Goal: Task Accomplishment & Management: Complete application form

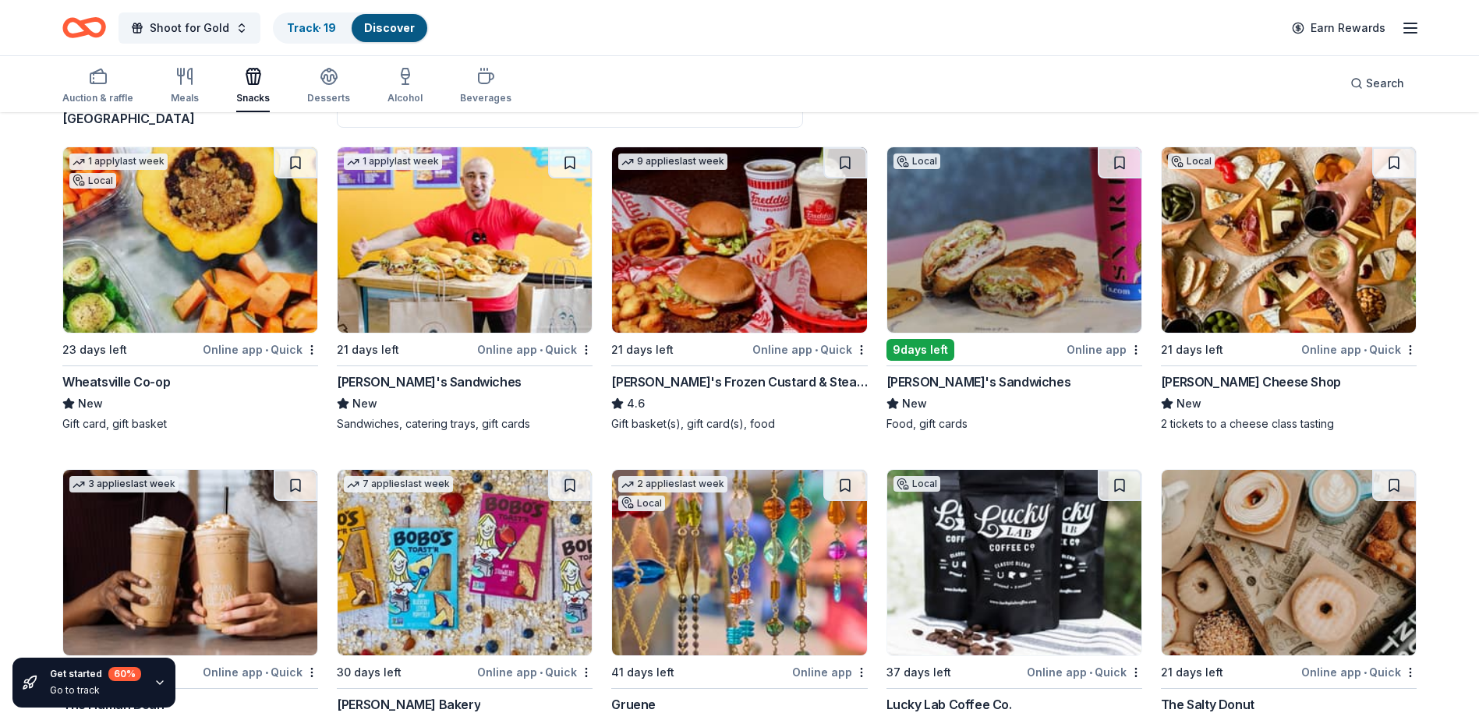
scroll to position [156, 0]
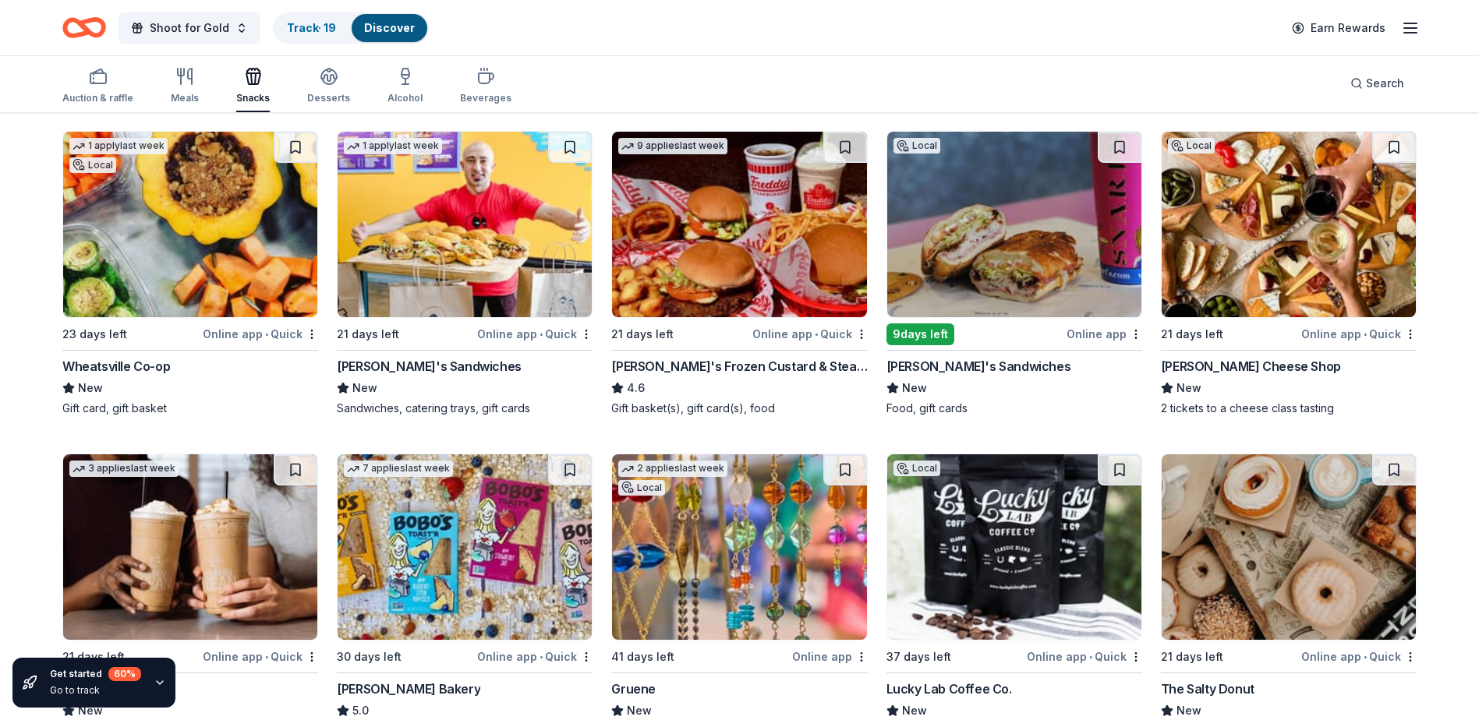
click at [452, 235] on img at bounding box center [465, 225] width 254 height 186
click at [740, 251] on img at bounding box center [739, 225] width 254 height 186
click at [982, 226] on img at bounding box center [1014, 225] width 254 height 186
click at [1257, 228] on img at bounding box center [1288, 225] width 254 height 186
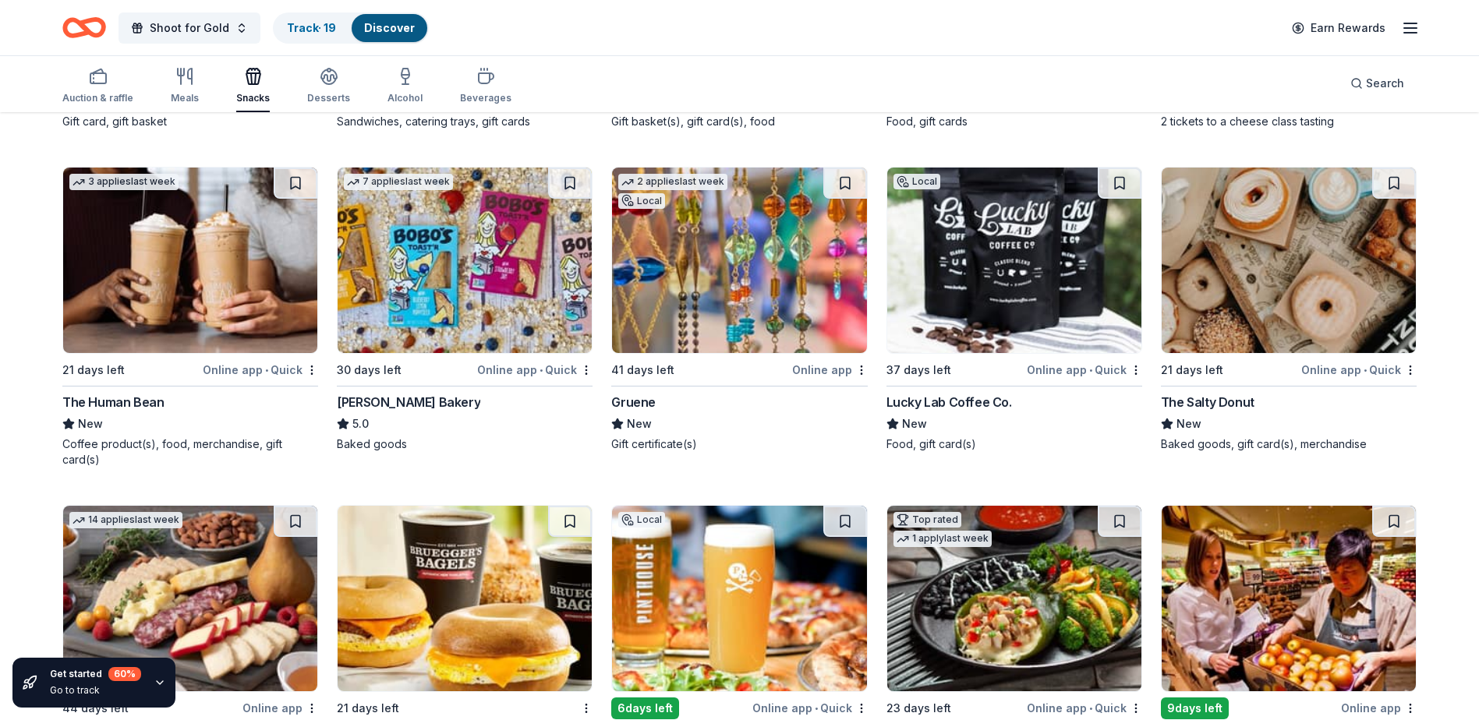
scroll to position [468, 0]
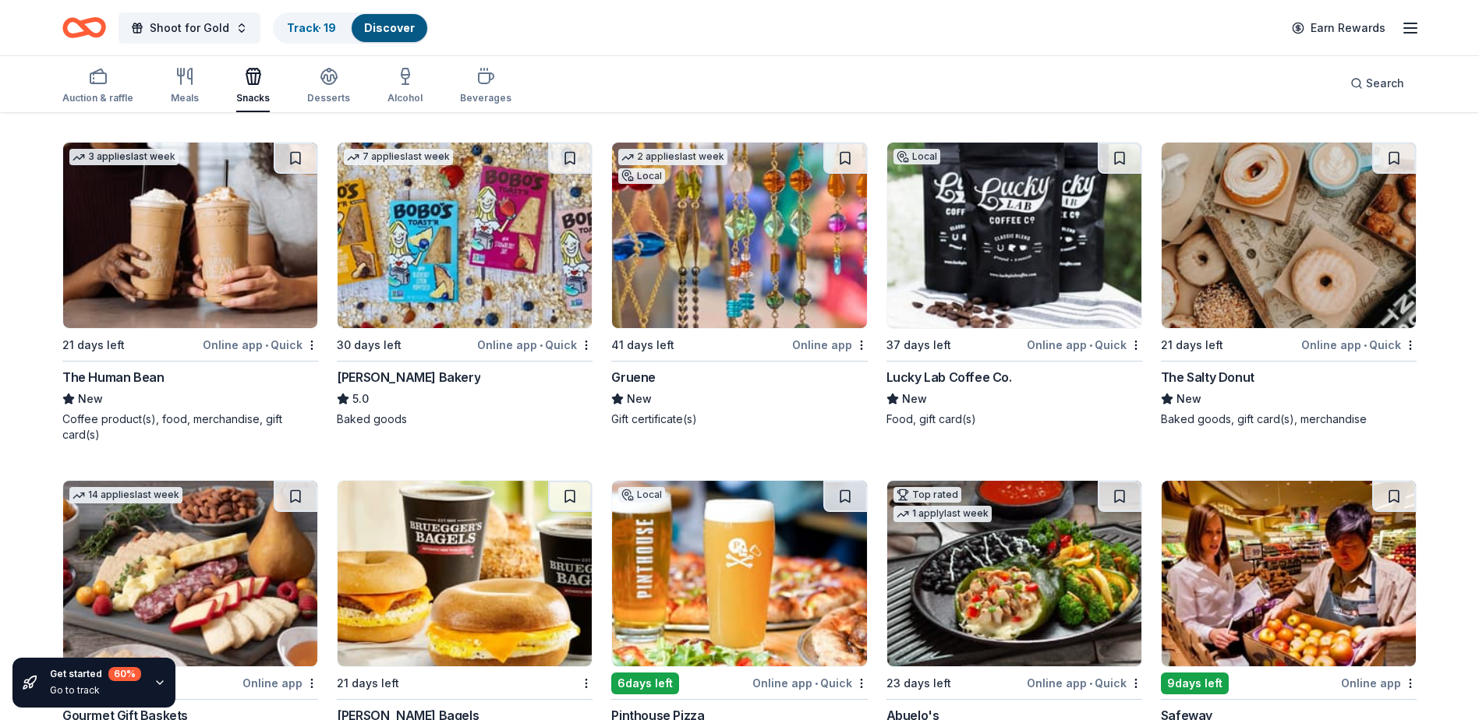
click at [235, 247] on img at bounding box center [190, 236] width 254 height 186
click at [677, 270] on img at bounding box center [739, 236] width 254 height 186
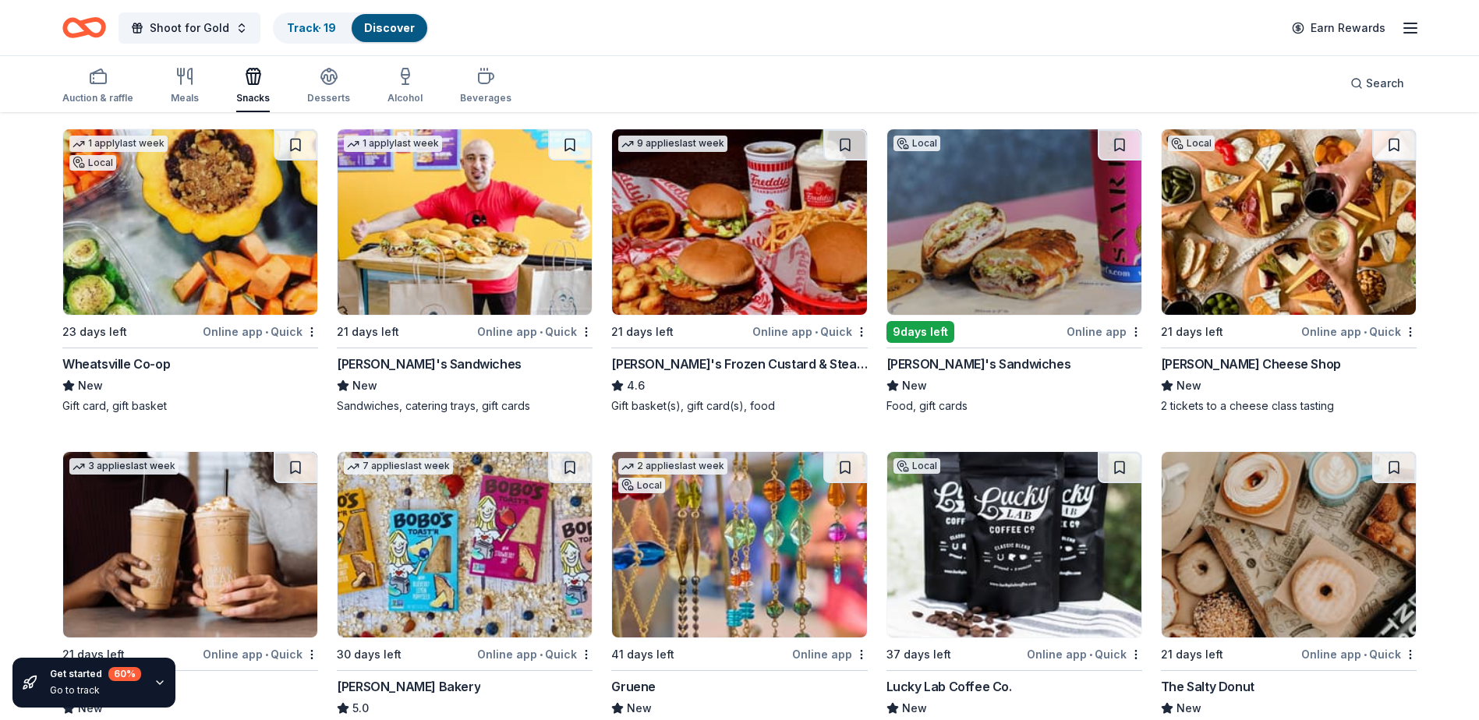
scroll to position [0, 0]
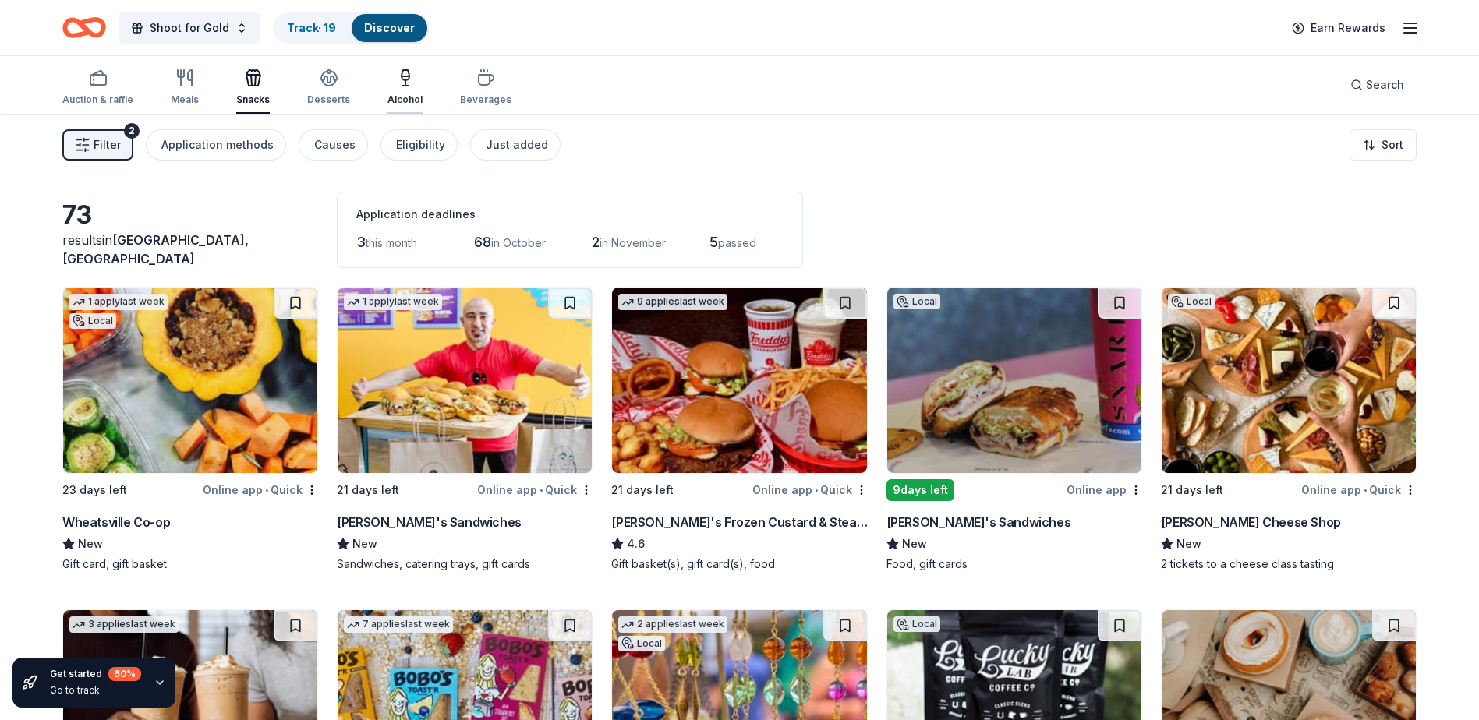
click at [396, 80] on icon "button" at bounding box center [405, 78] width 19 height 19
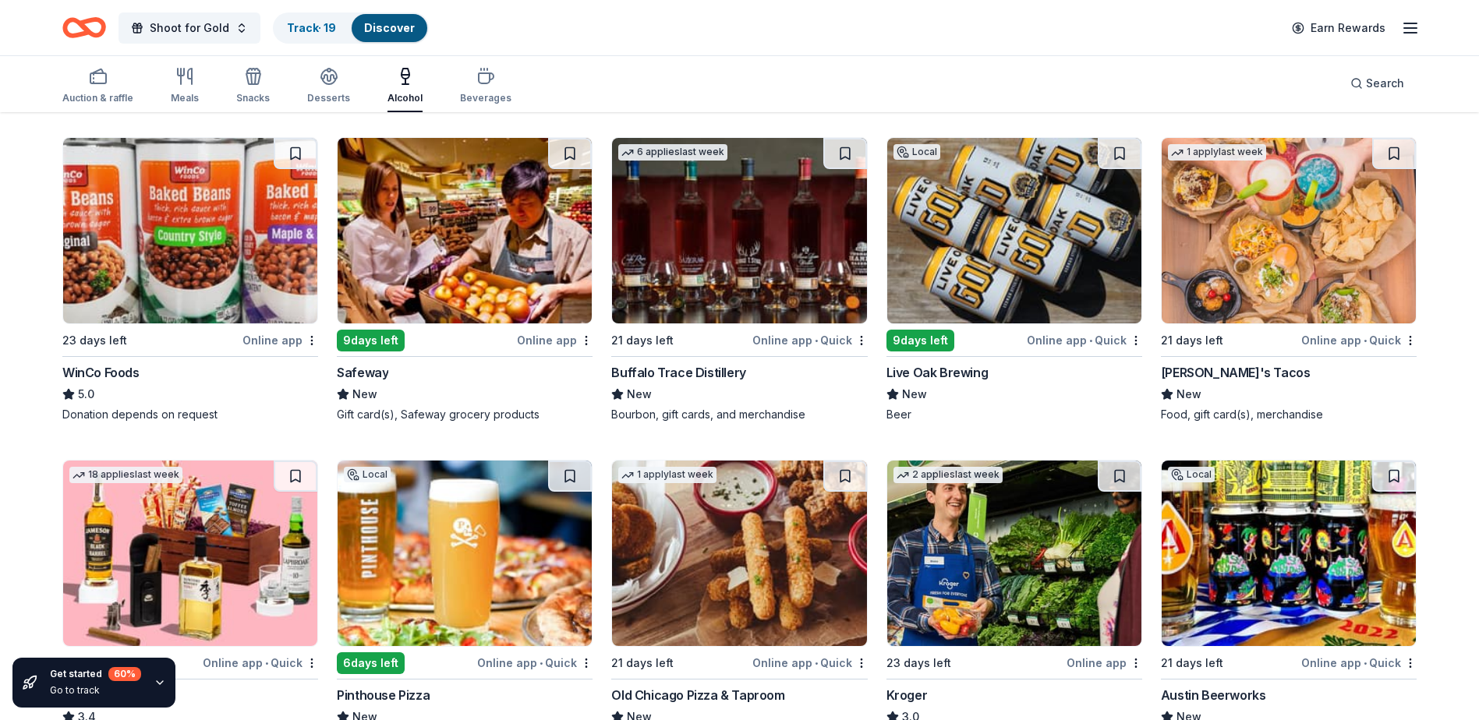
scroll to position [468, 0]
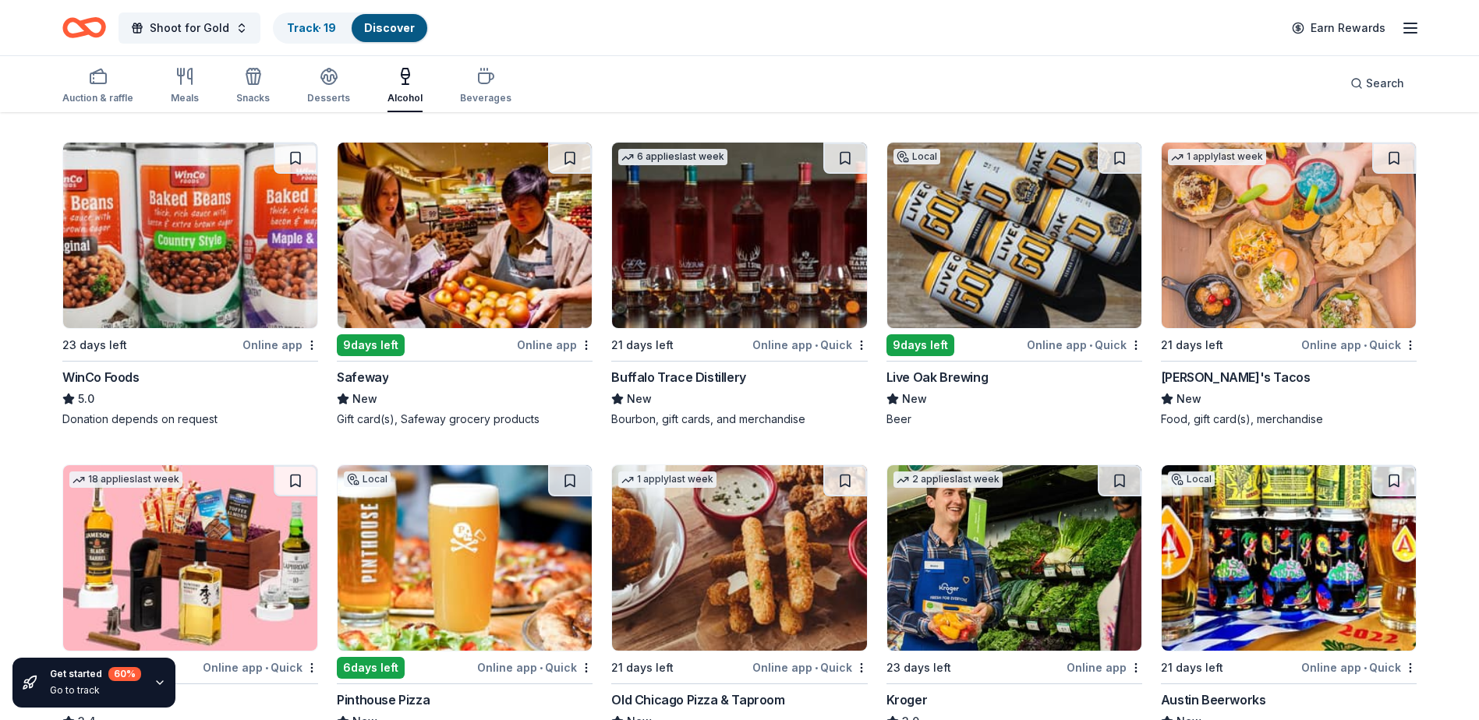
click at [1214, 268] on img at bounding box center [1288, 236] width 254 height 186
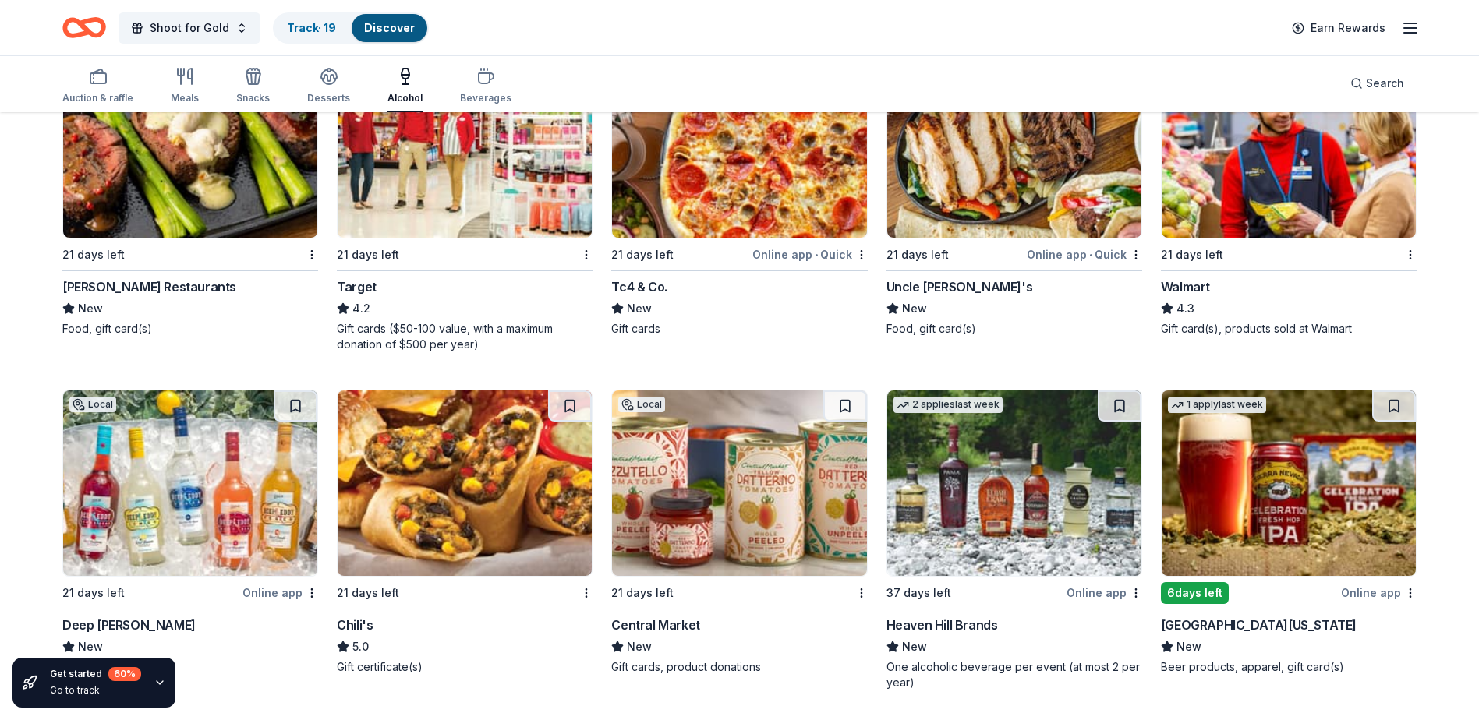
scroll to position [1221, 0]
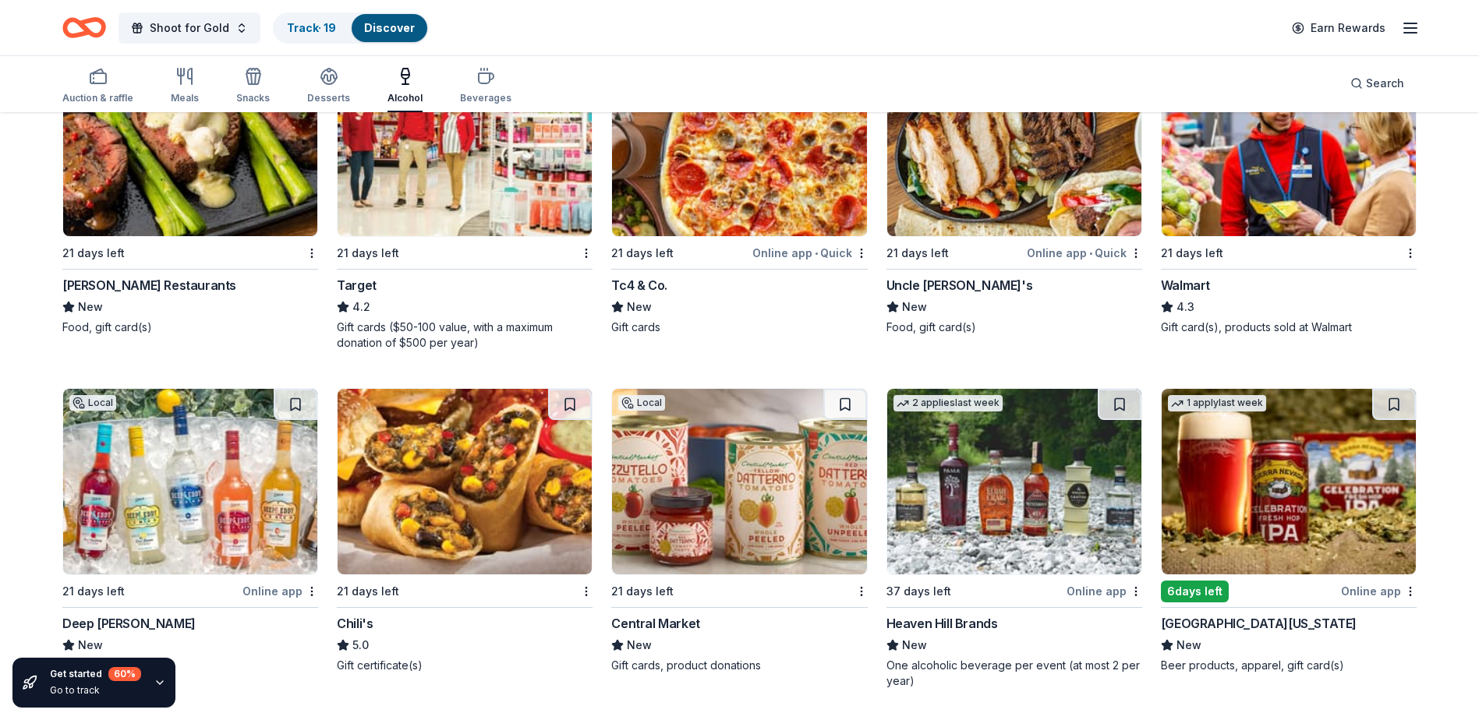
click at [192, 557] on img at bounding box center [190, 482] width 254 height 186
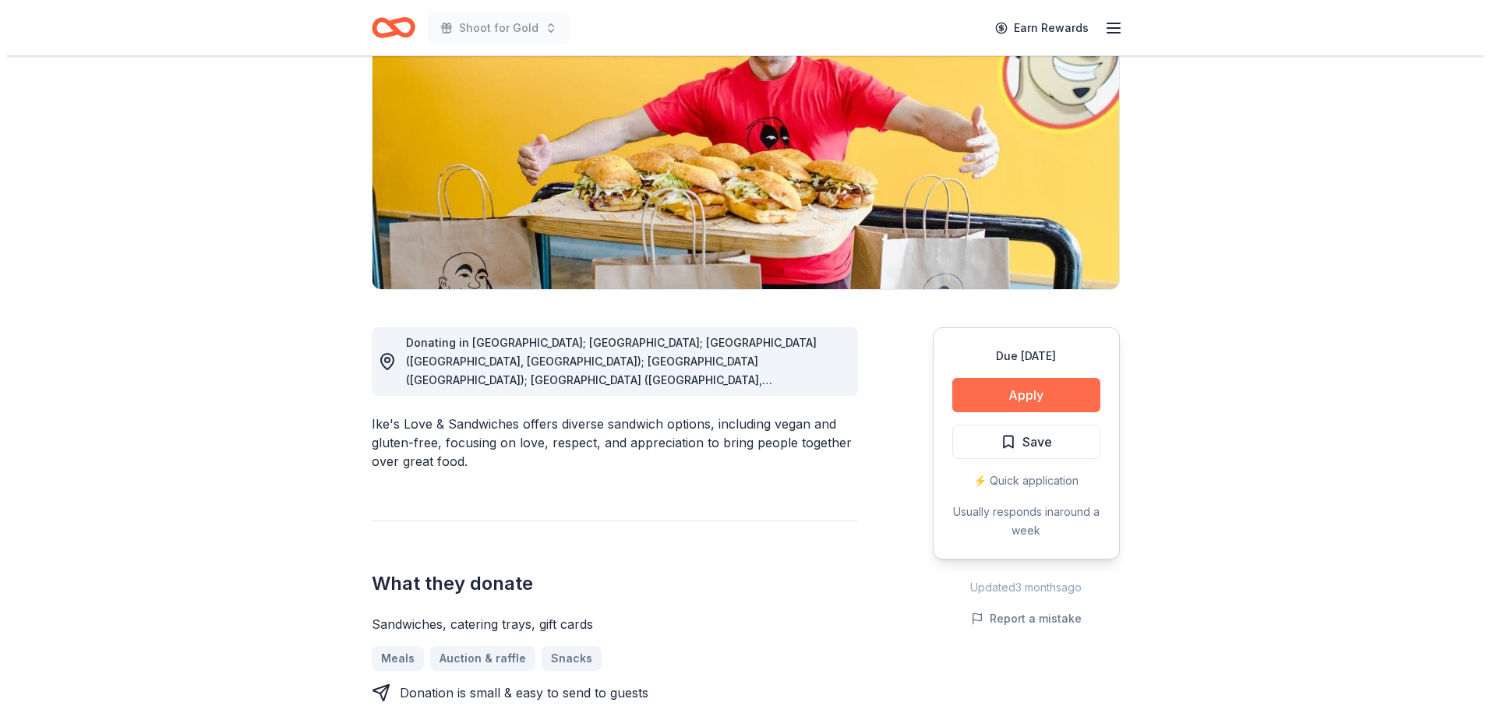
scroll to position [234, 0]
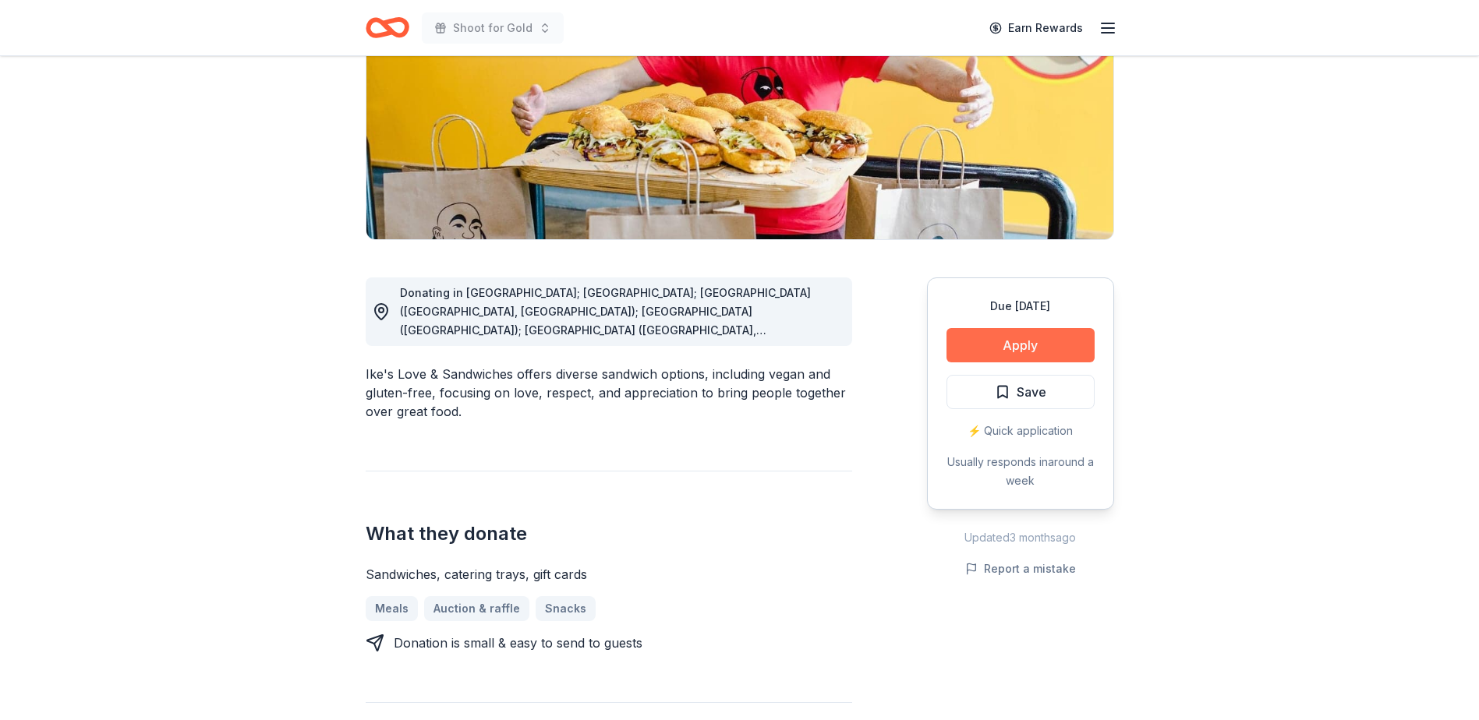
click at [1009, 344] on button "Apply" at bounding box center [1020, 345] width 148 height 34
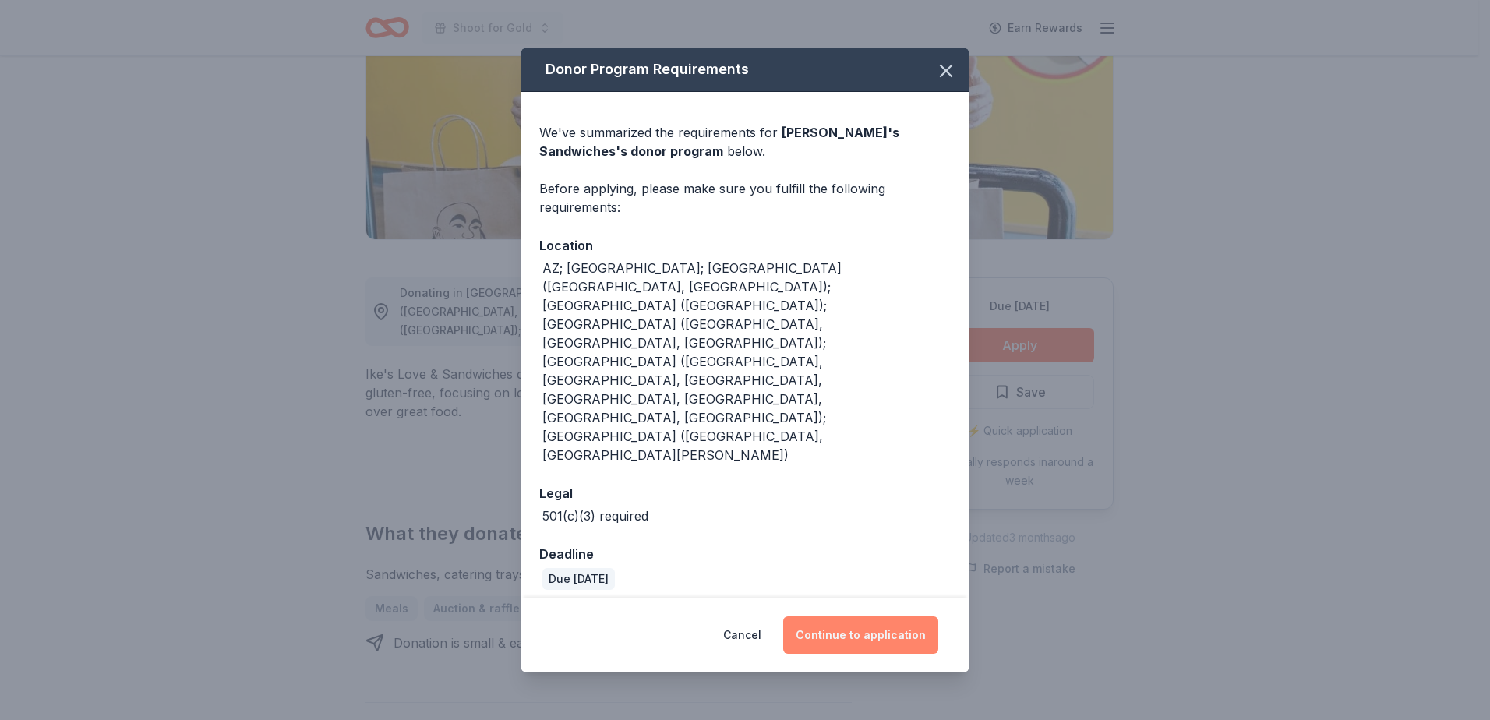
click at [865, 617] on button "Continue to application" at bounding box center [860, 635] width 155 height 37
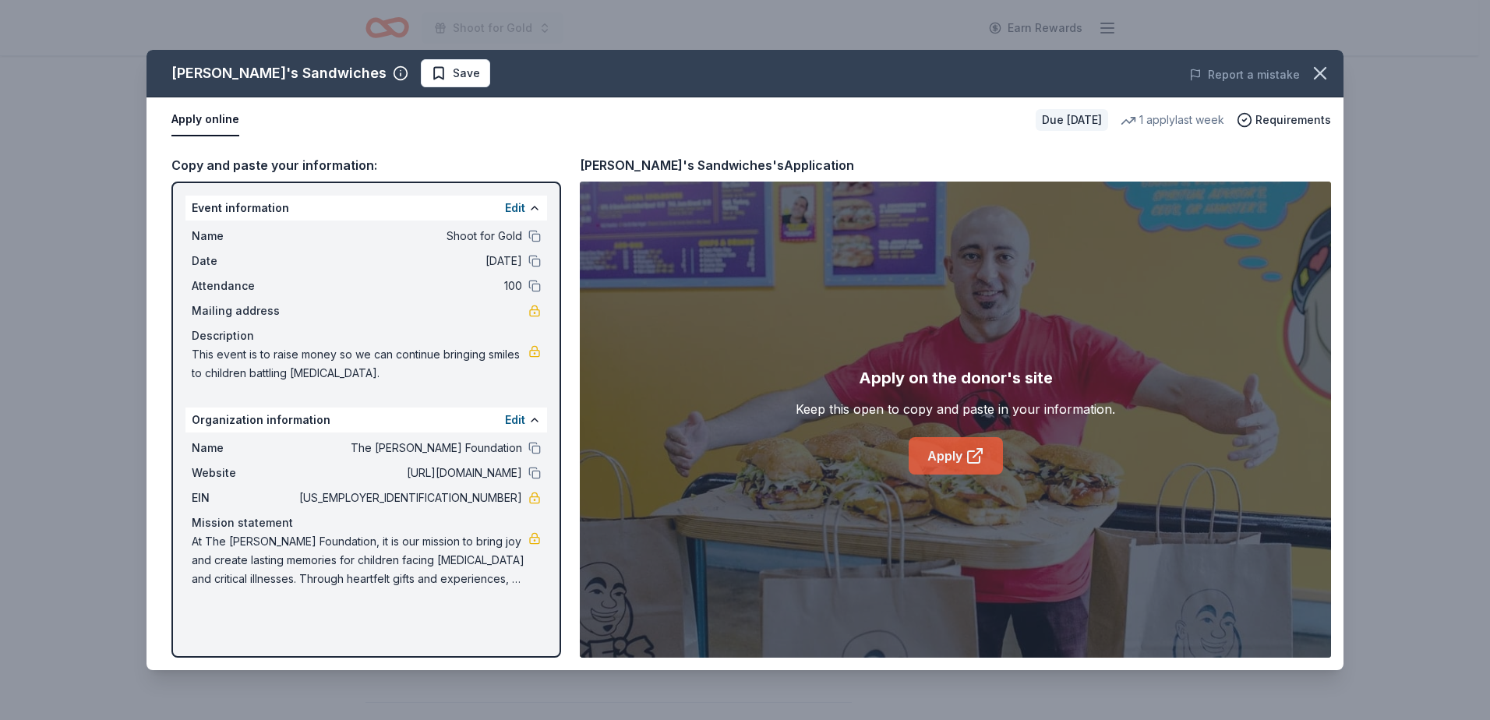
click at [956, 453] on link "Apply" at bounding box center [956, 455] width 94 height 37
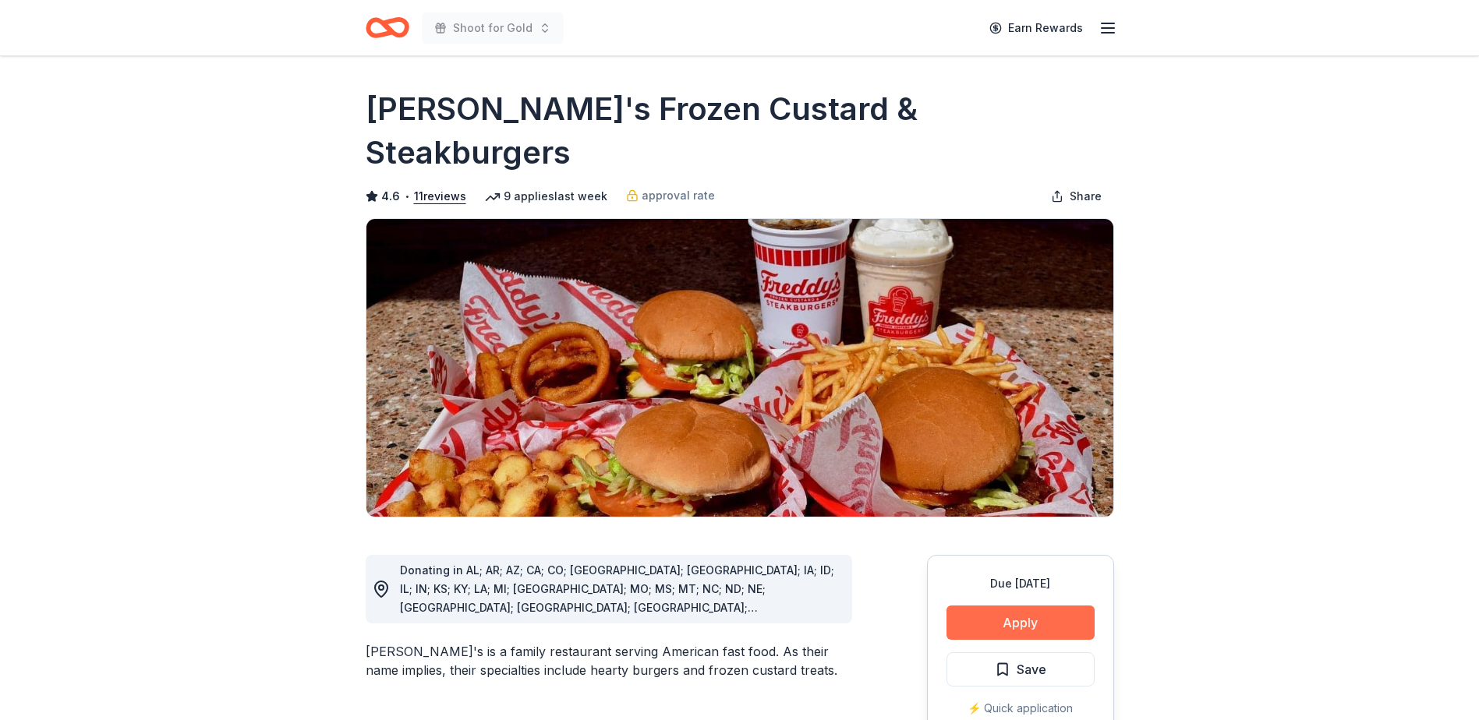
click at [1013, 606] on button "Apply" at bounding box center [1020, 623] width 148 height 34
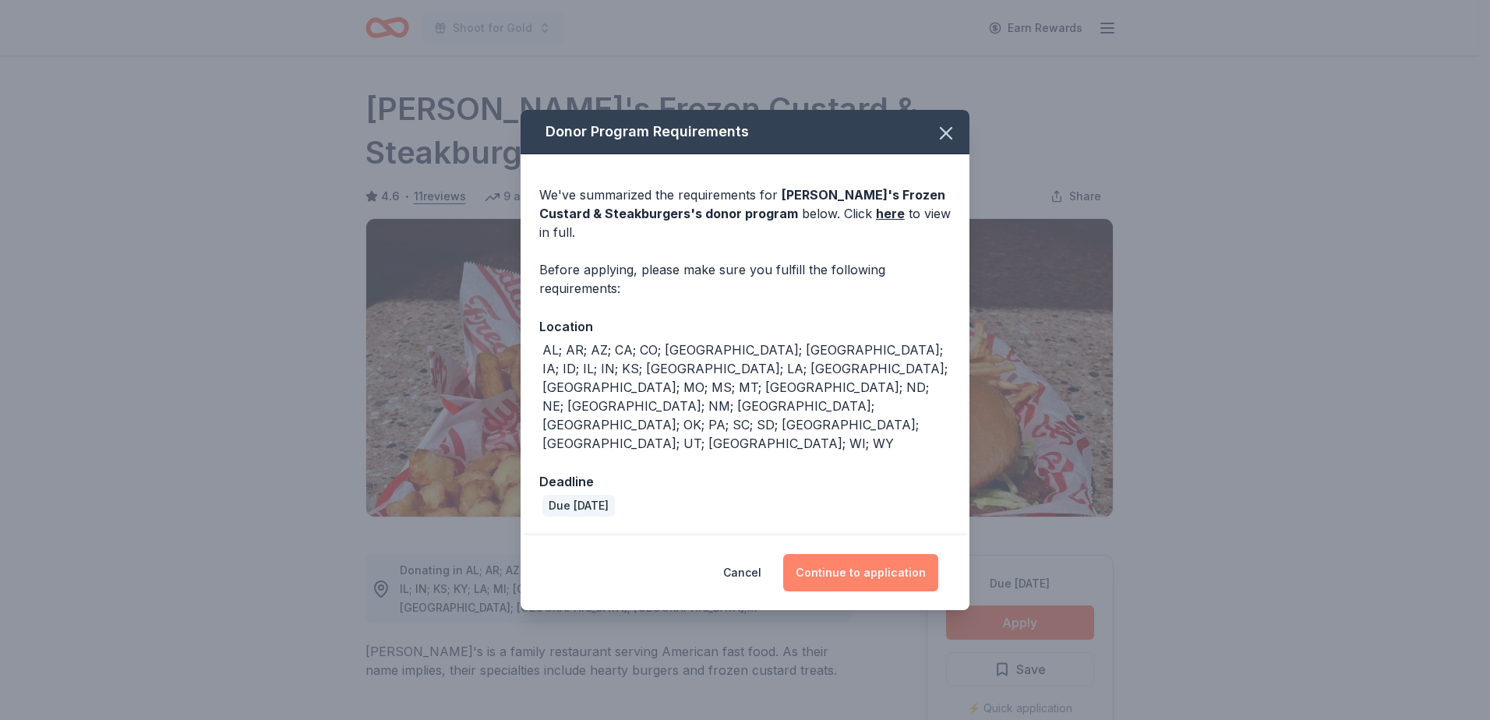
click at [892, 554] on button "Continue to application" at bounding box center [860, 572] width 155 height 37
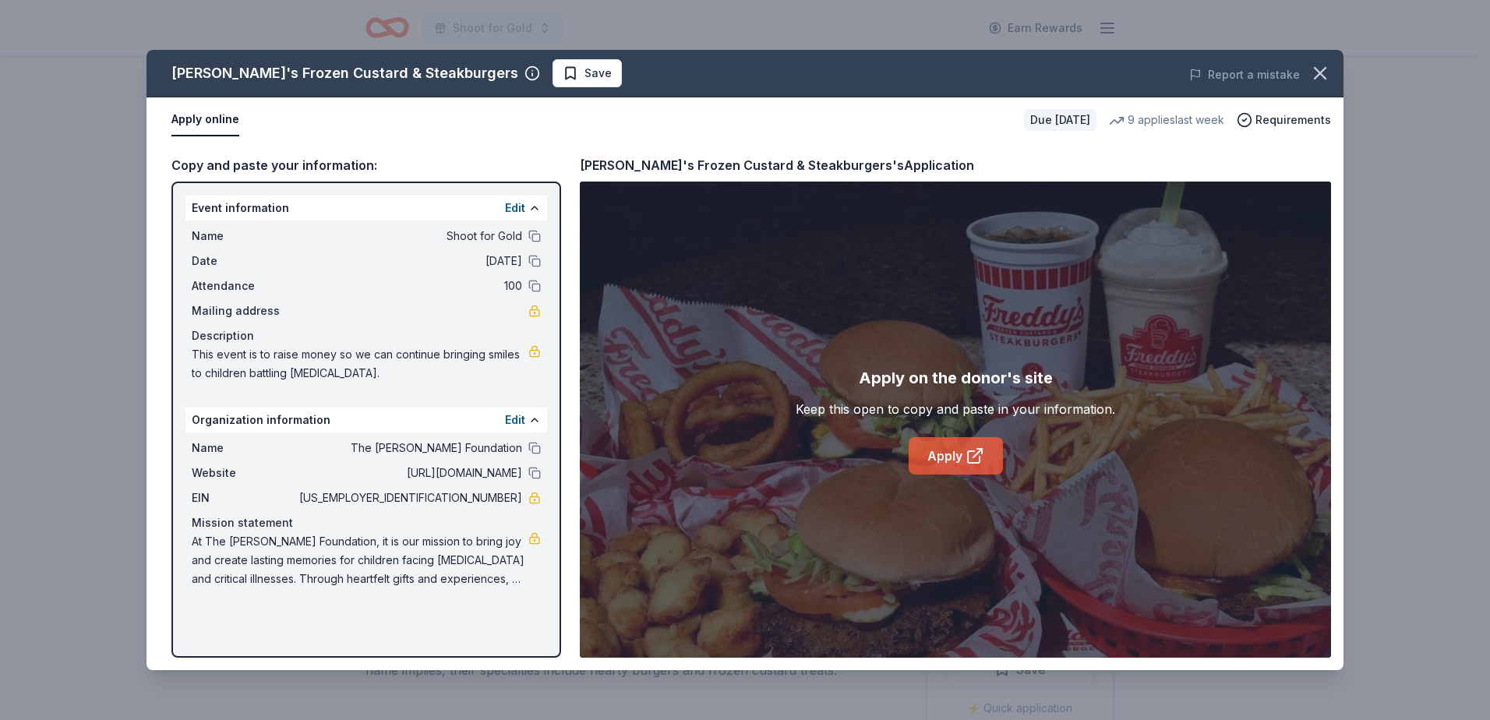
click at [949, 452] on link "Apply" at bounding box center [956, 455] width 94 height 37
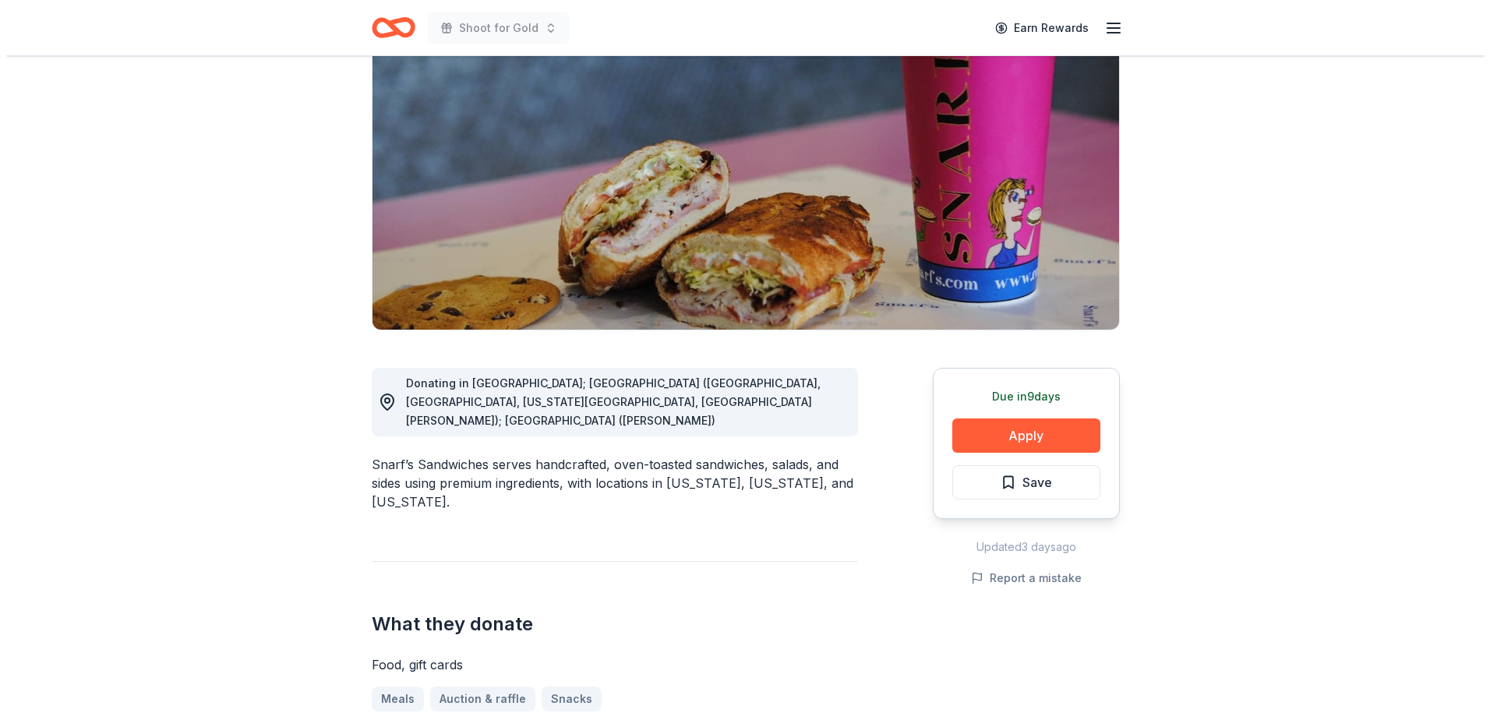
scroll to position [234, 0]
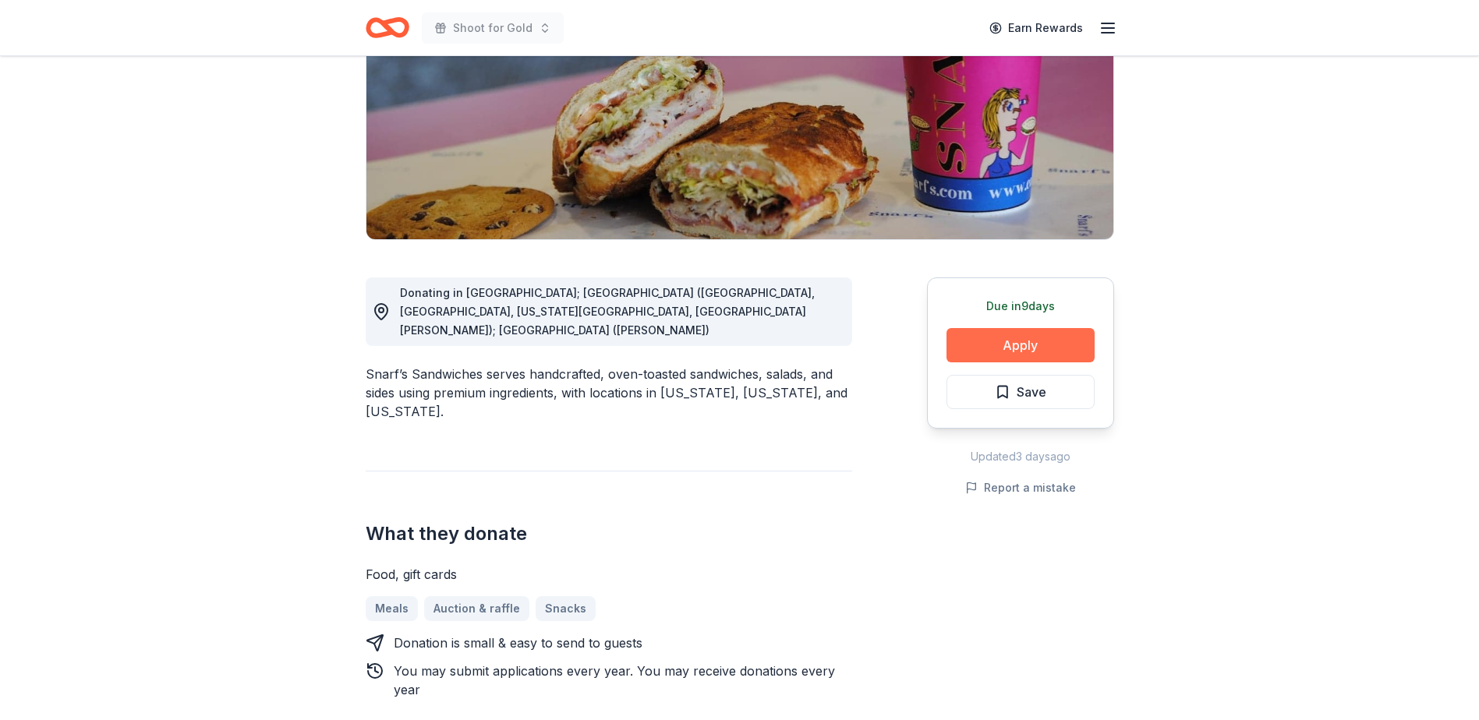
click at [1022, 337] on button "Apply" at bounding box center [1020, 345] width 148 height 34
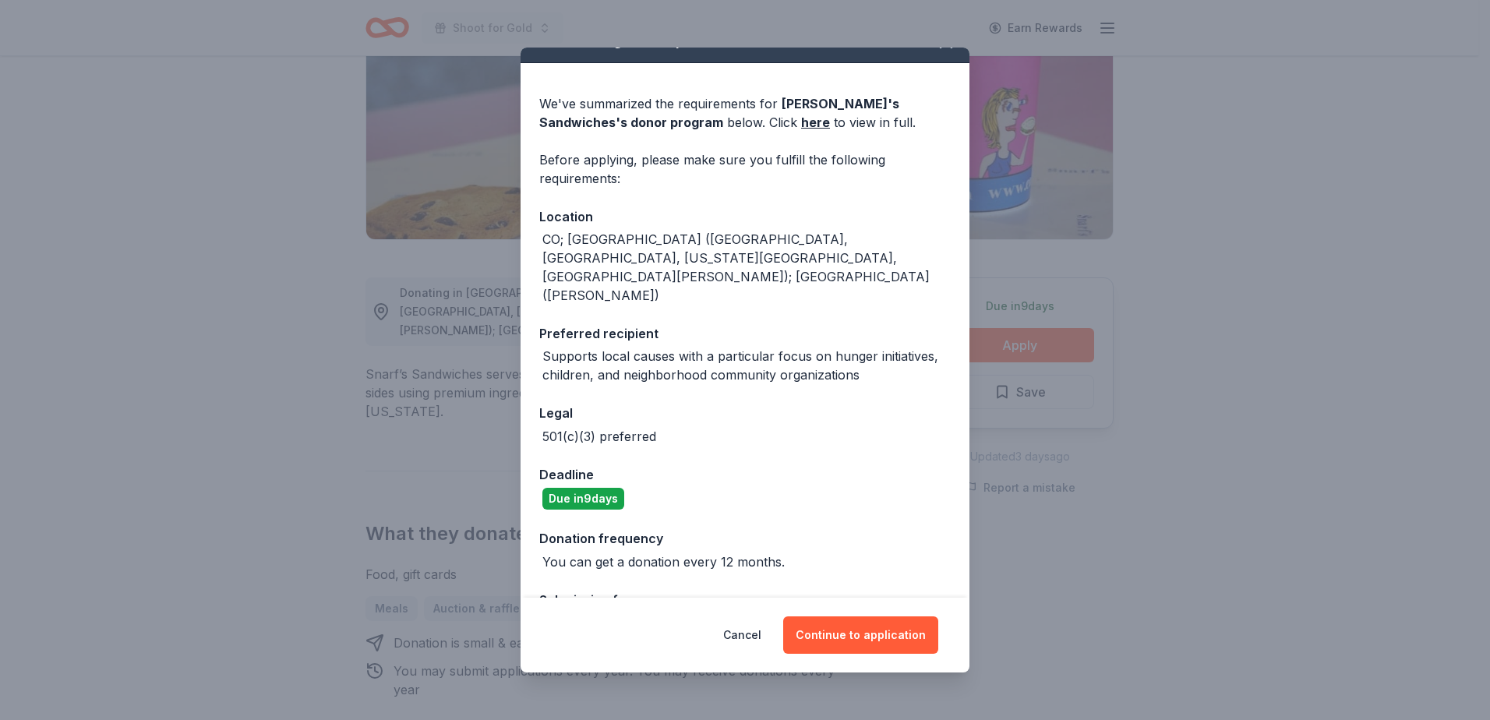
scroll to position [44, 0]
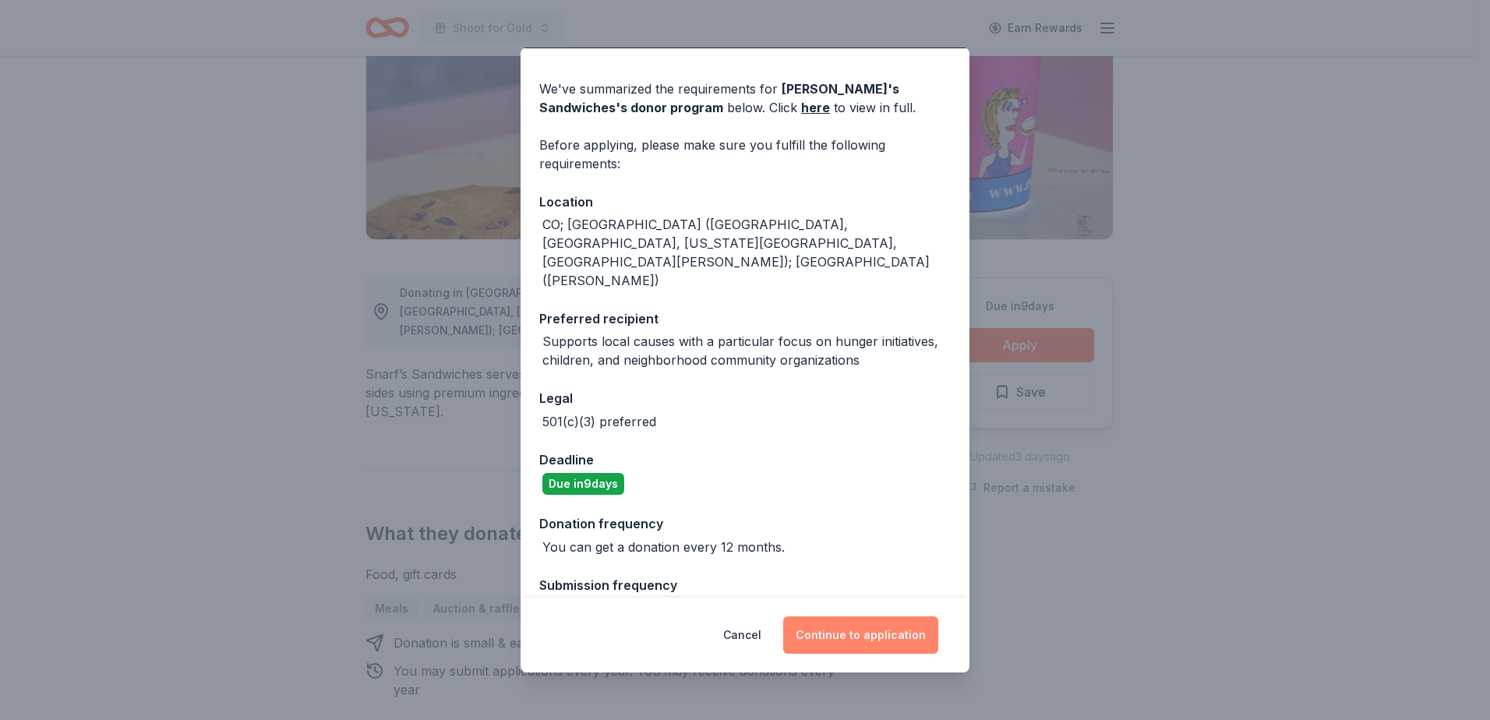
click at [853, 638] on button "Continue to application" at bounding box center [860, 635] width 155 height 37
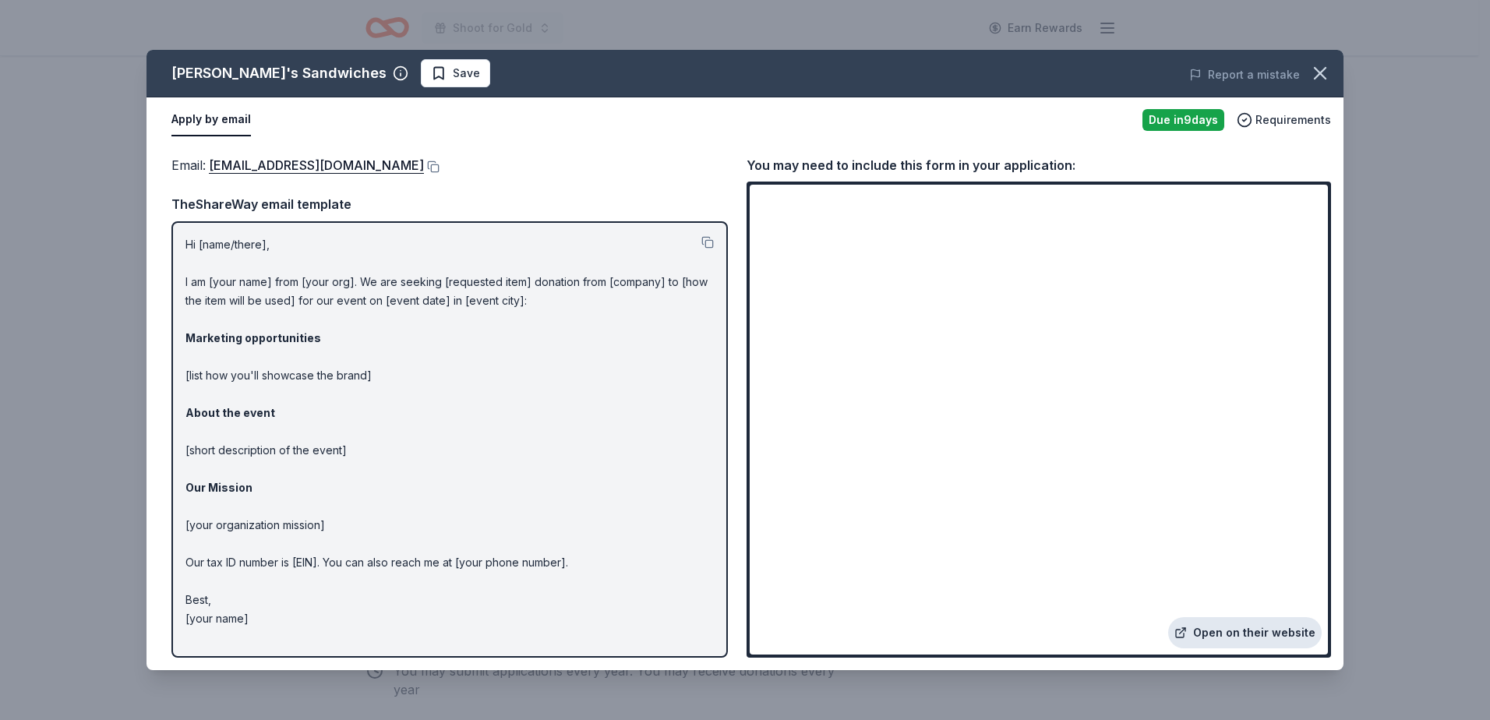
click at [1235, 630] on link "Open on their website" at bounding box center [1245, 632] width 154 height 31
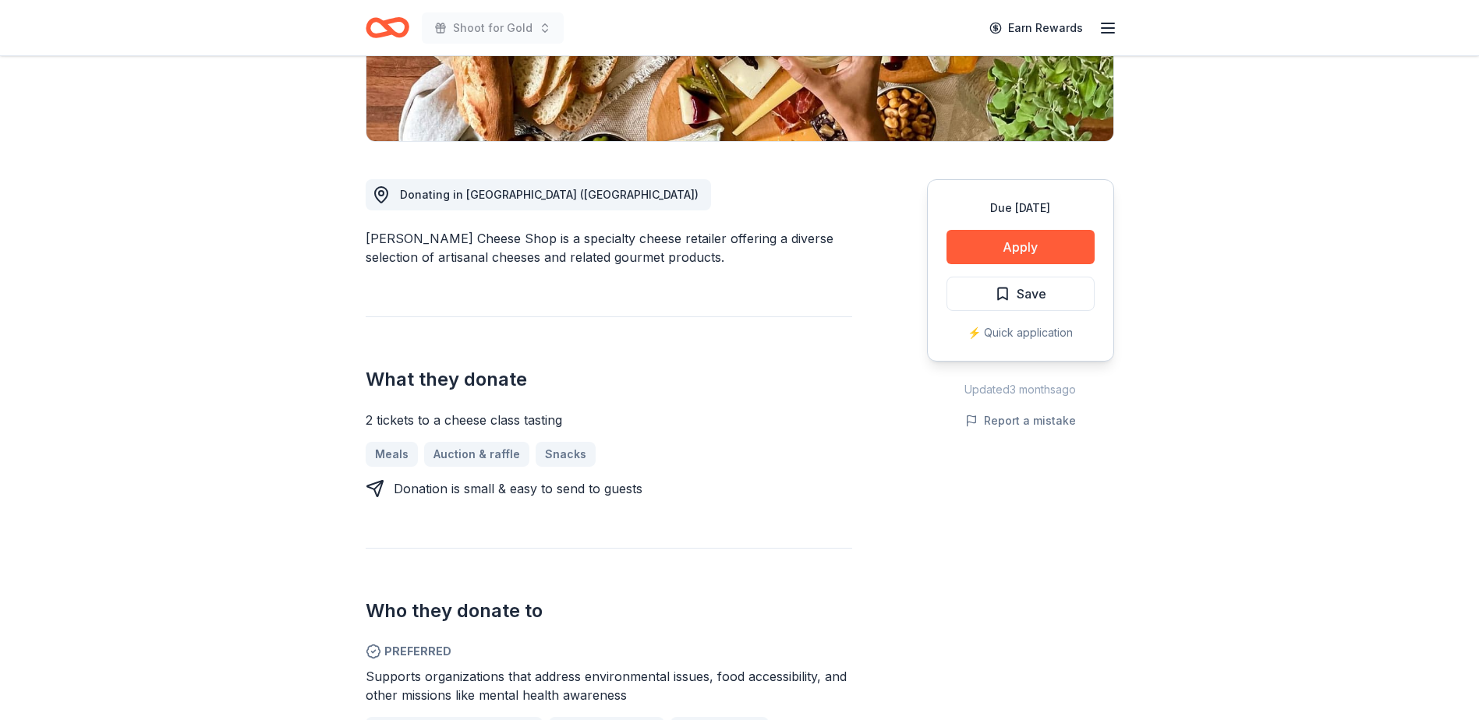
scroll to position [234, 0]
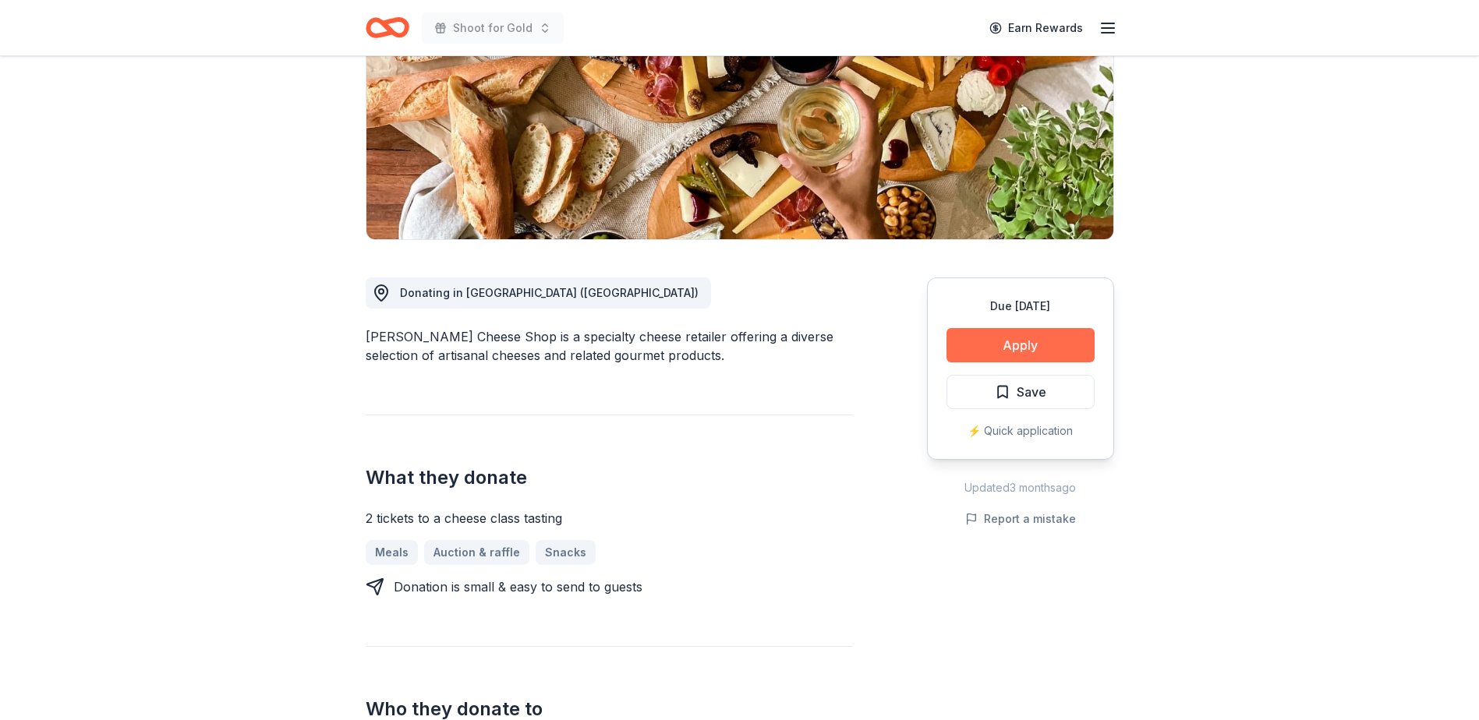
click at [1028, 345] on button "Apply" at bounding box center [1020, 345] width 148 height 34
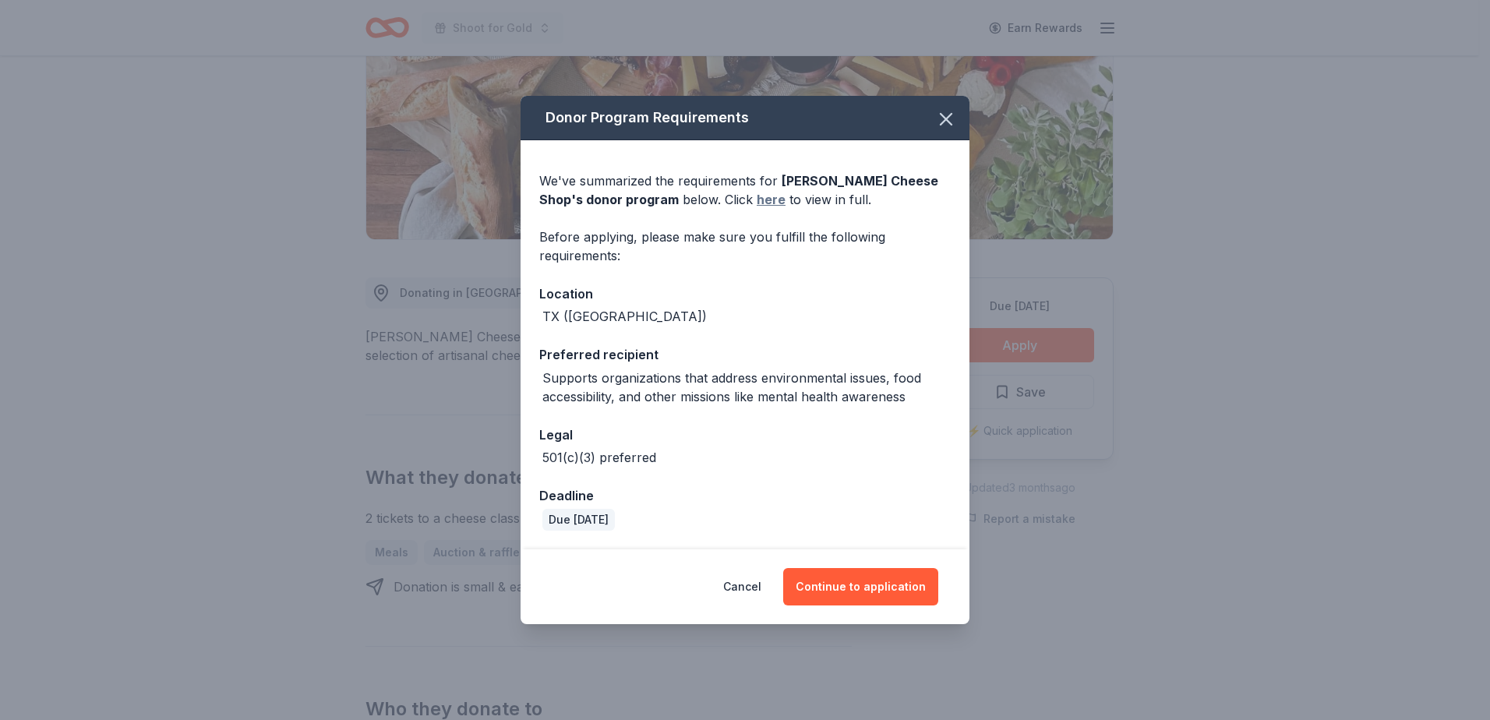
click at [757, 203] on link "here" at bounding box center [771, 199] width 29 height 19
click at [857, 584] on button "Continue to application" at bounding box center [860, 586] width 155 height 37
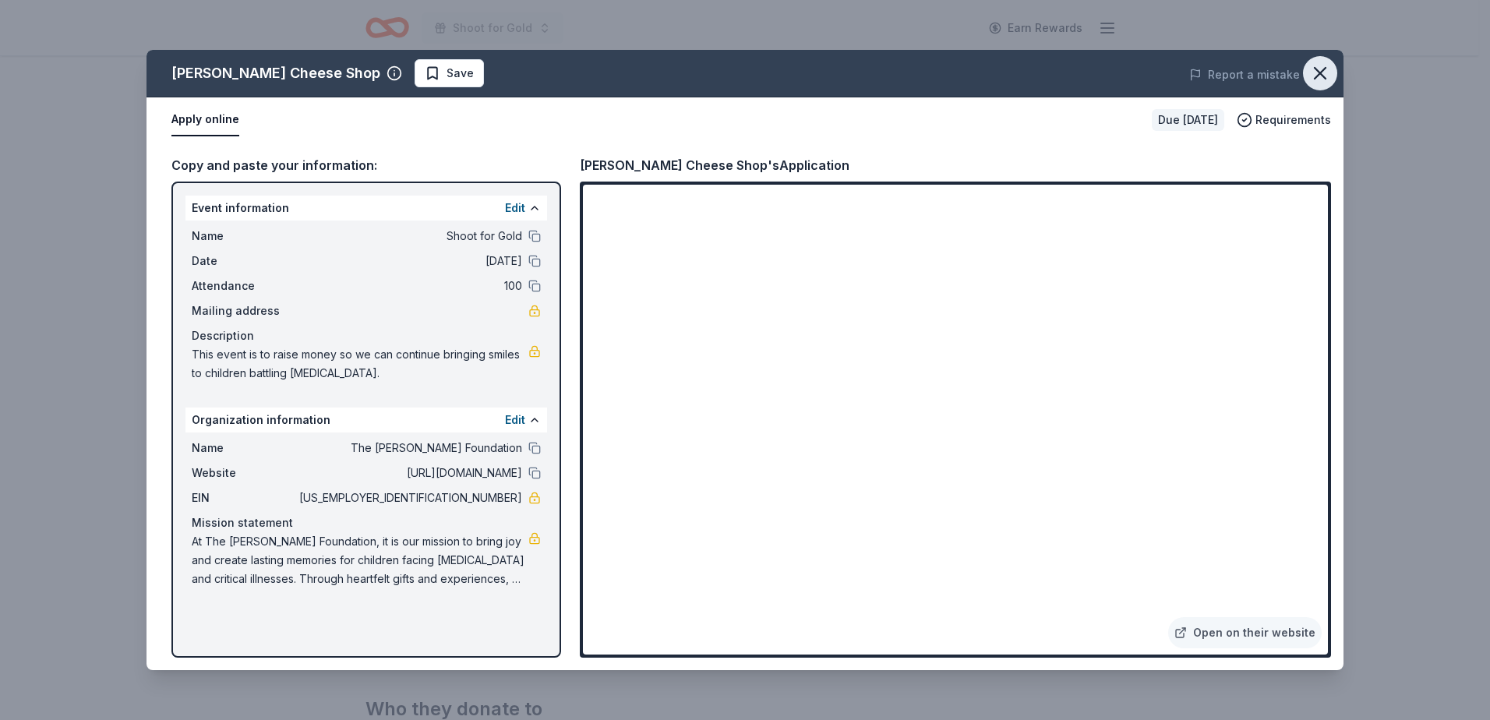
click at [1317, 70] on icon "button" at bounding box center [1320, 73] width 11 height 11
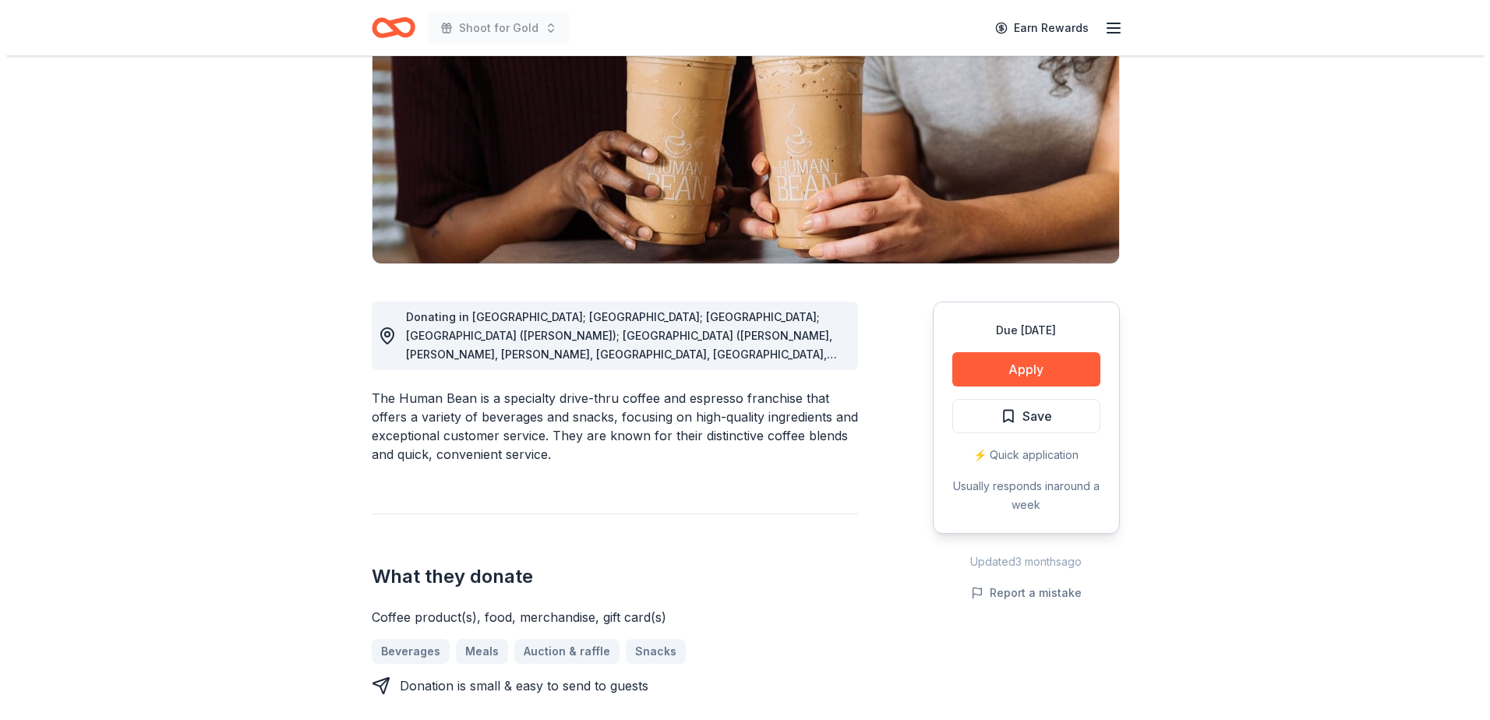
scroll to position [234, 0]
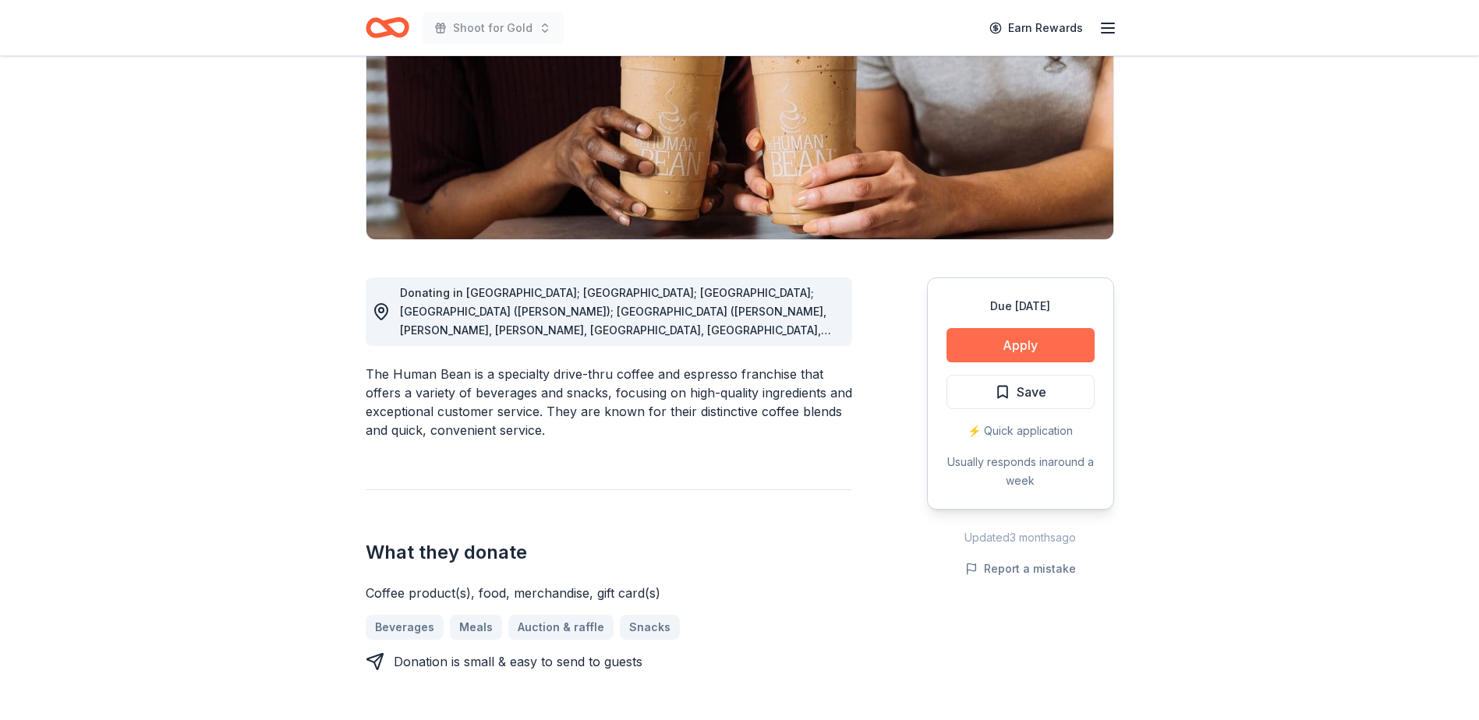
click at [1056, 341] on button "Apply" at bounding box center [1020, 345] width 148 height 34
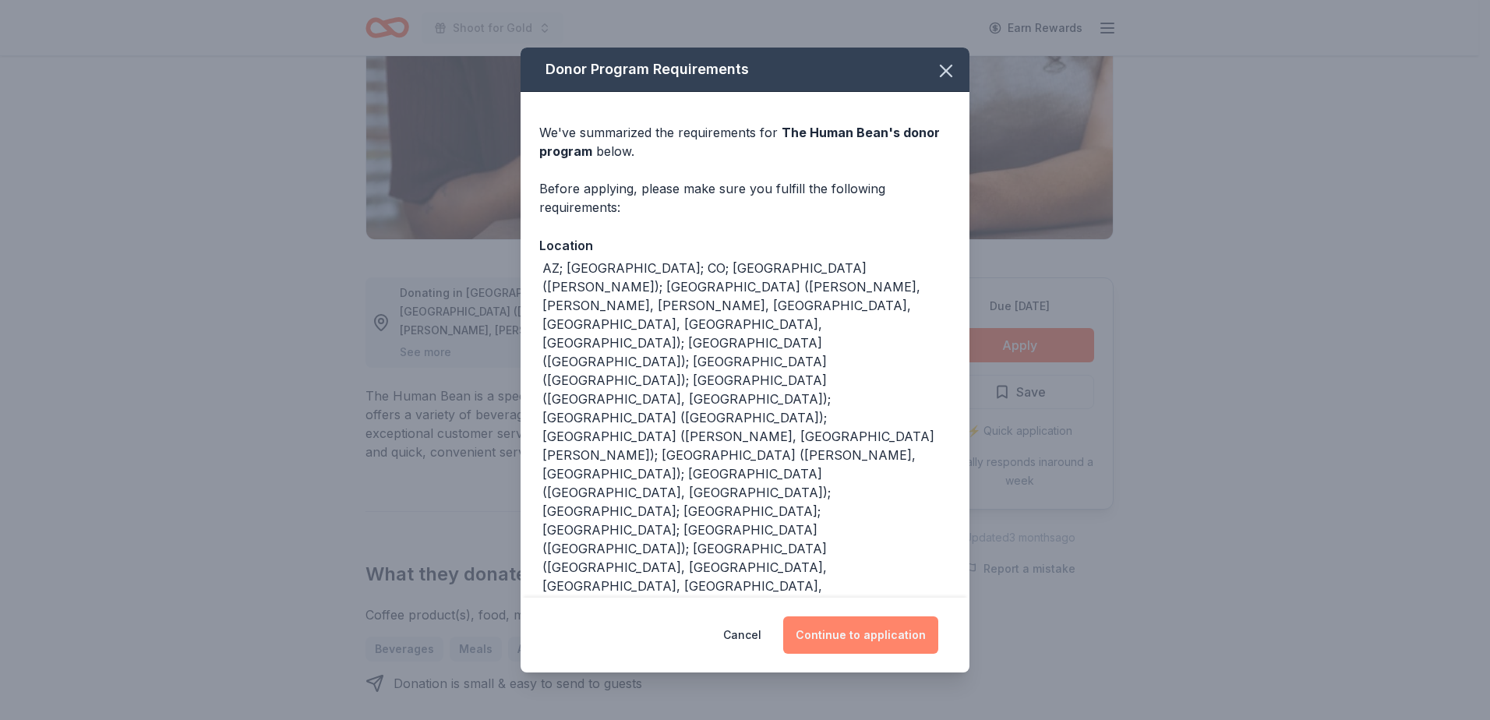
click at [856, 617] on button "Continue to application" at bounding box center [860, 635] width 155 height 37
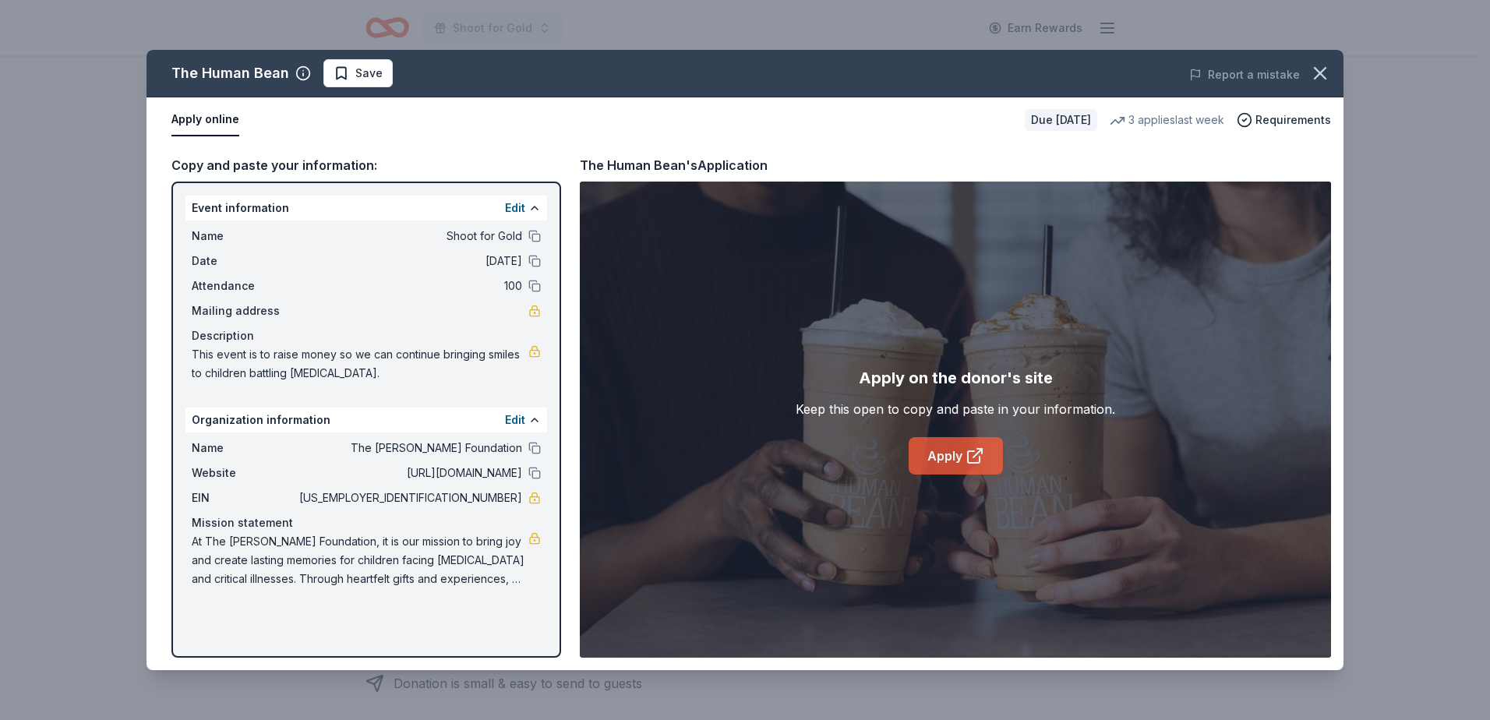
click at [963, 456] on link "Apply" at bounding box center [956, 455] width 94 height 37
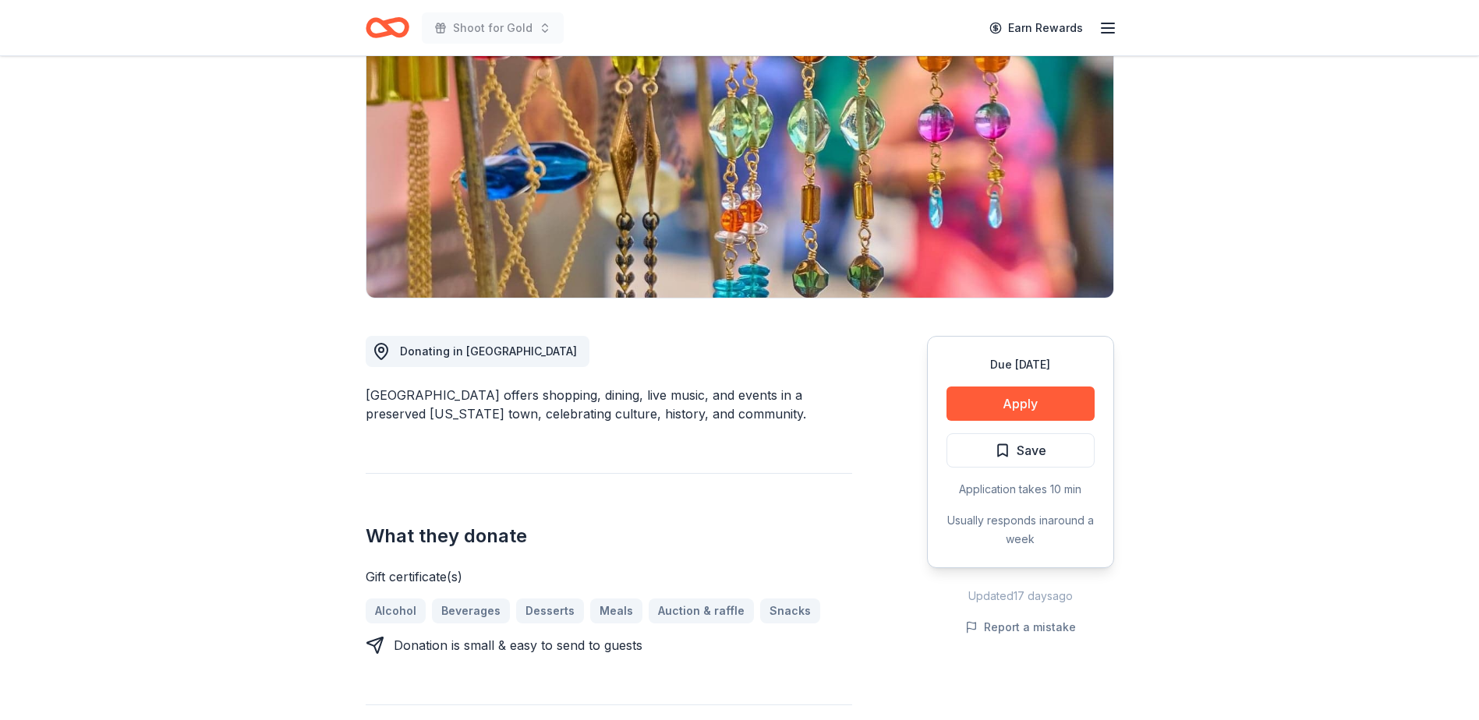
scroll to position [156, 0]
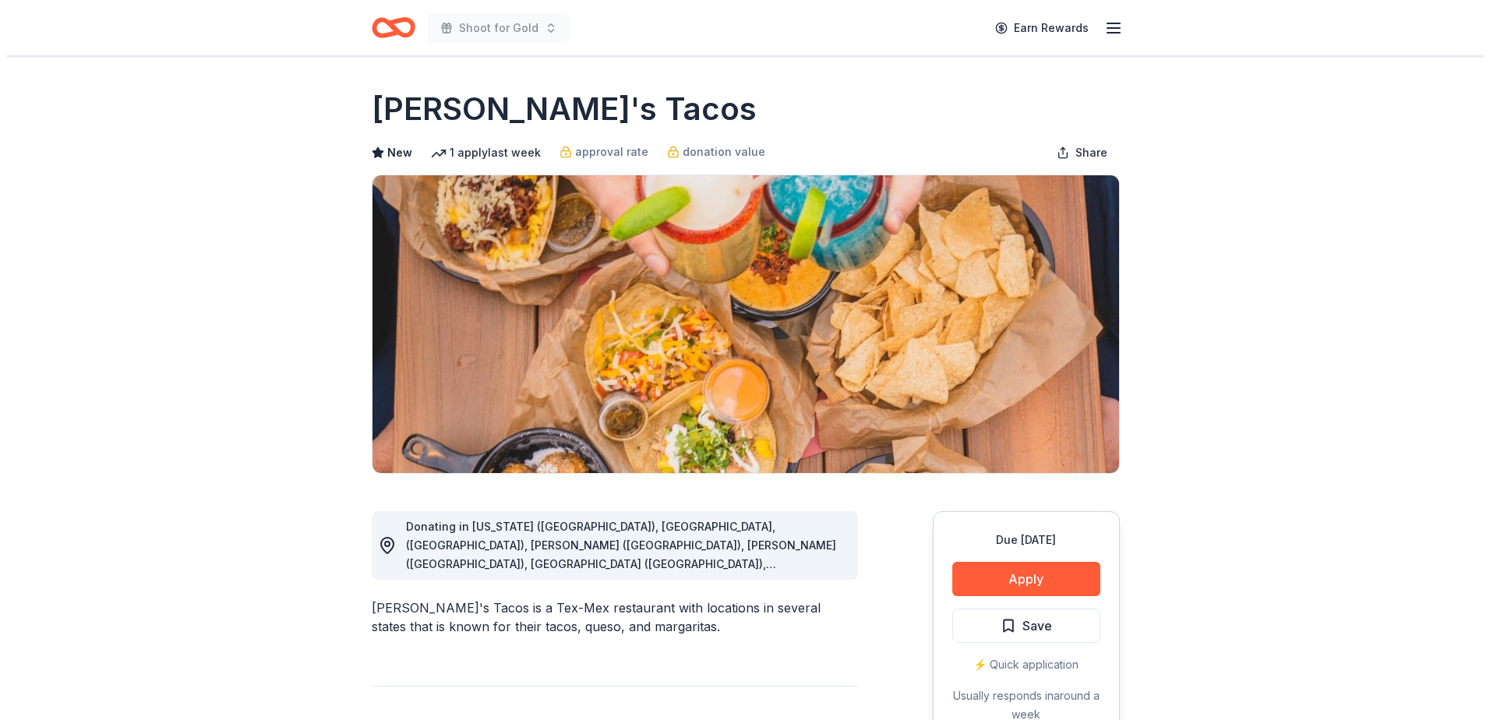
scroll to position [156, 0]
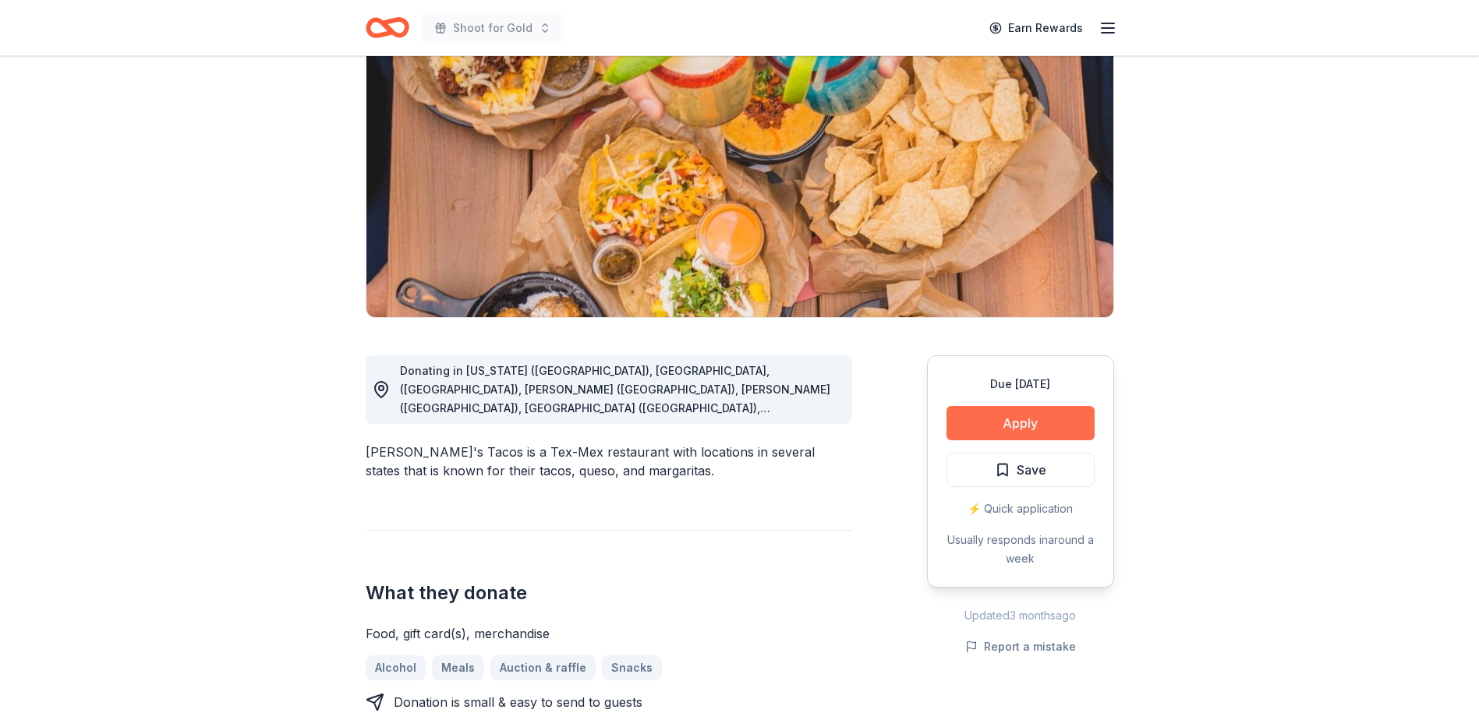
click at [991, 426] on button "Apply" at bounding box center [1020, 423] width 148 height 34
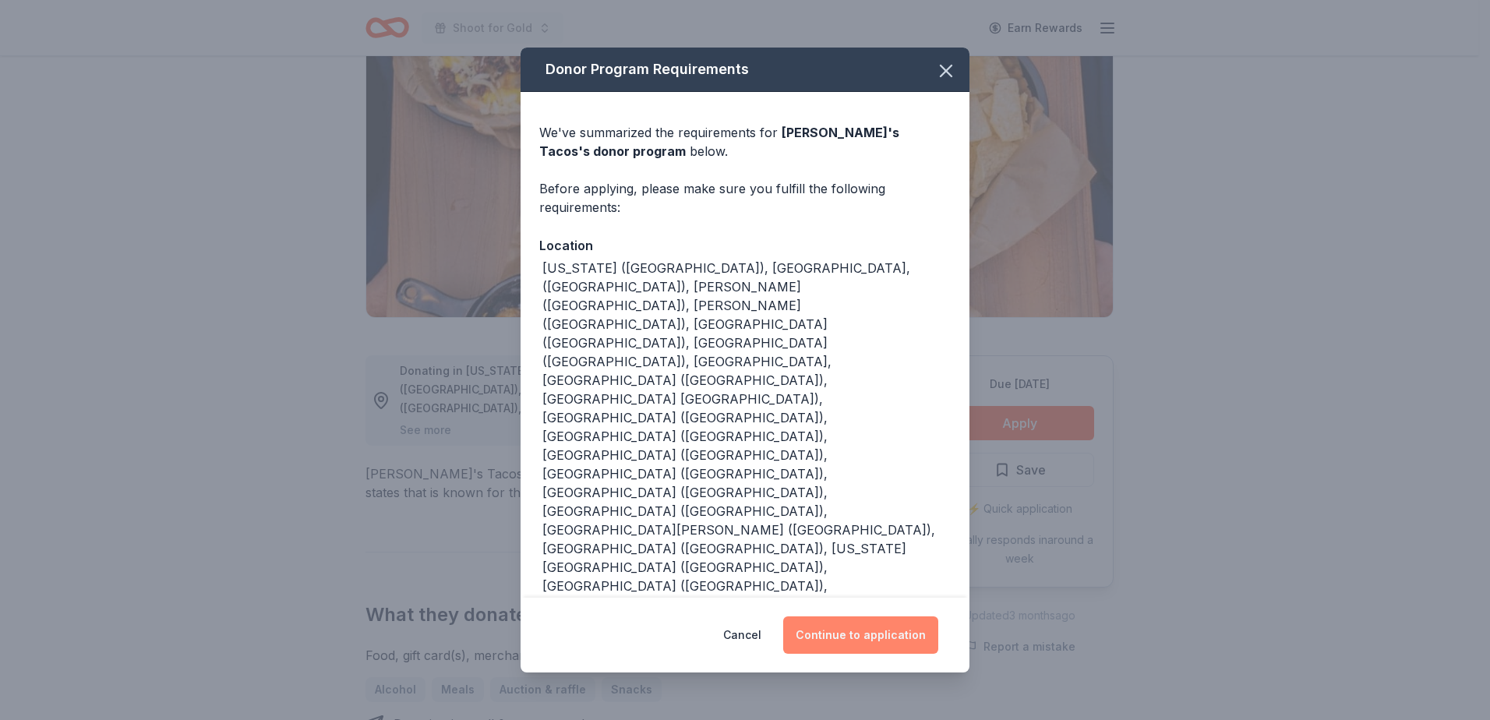
click at [882, 617] on button "Continue to application" at bounding box center [860, 635] width 155 height 37
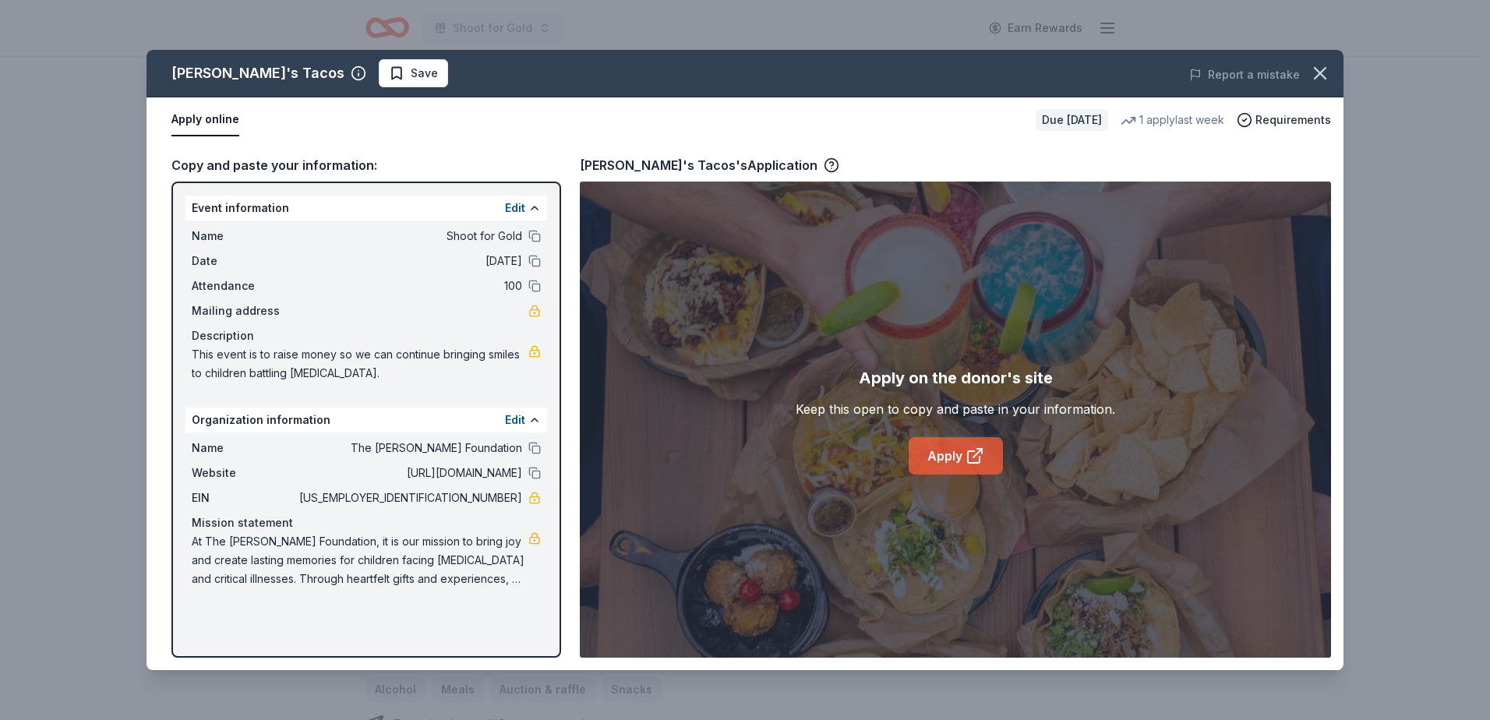
click at [945, 462] on link "Apply" at bounding box center [956, 455] width 94 height 37
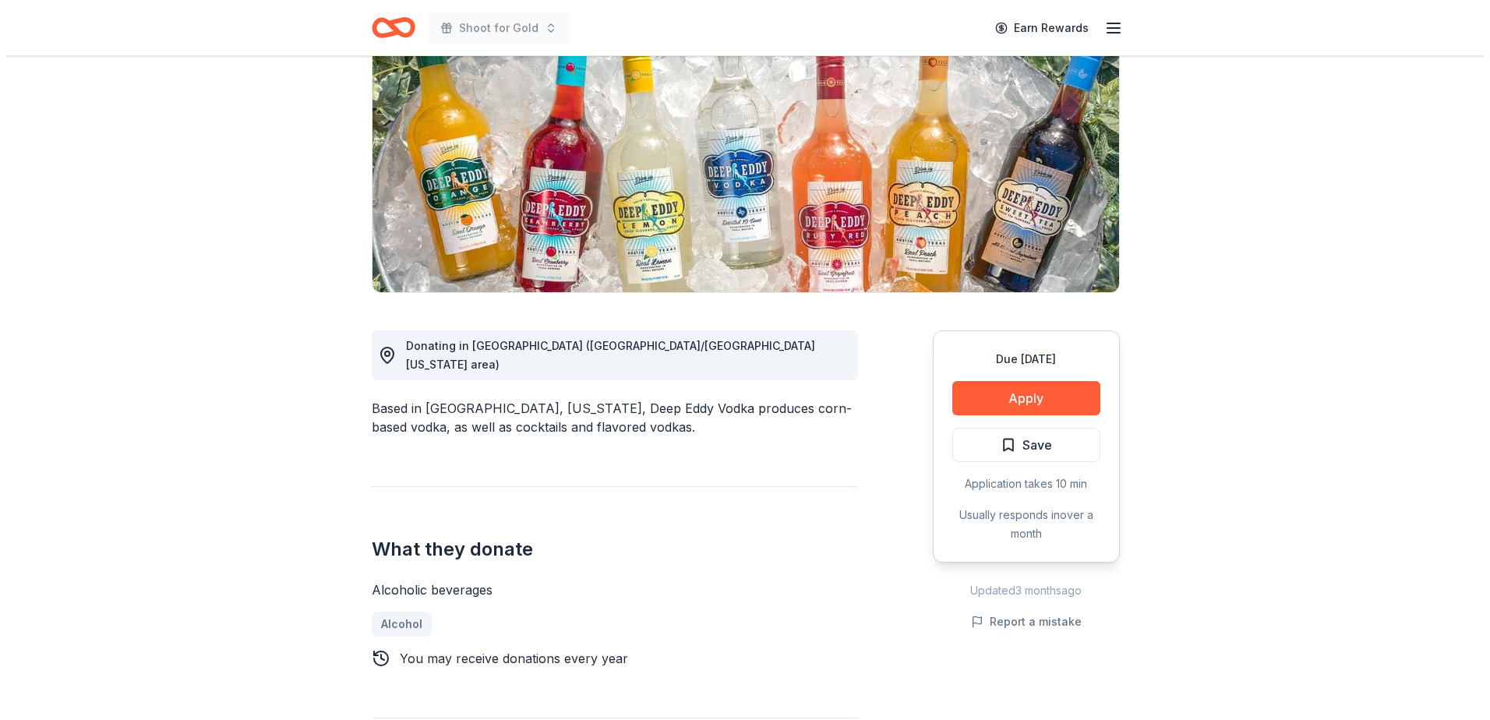
scroll to position [234, 0]
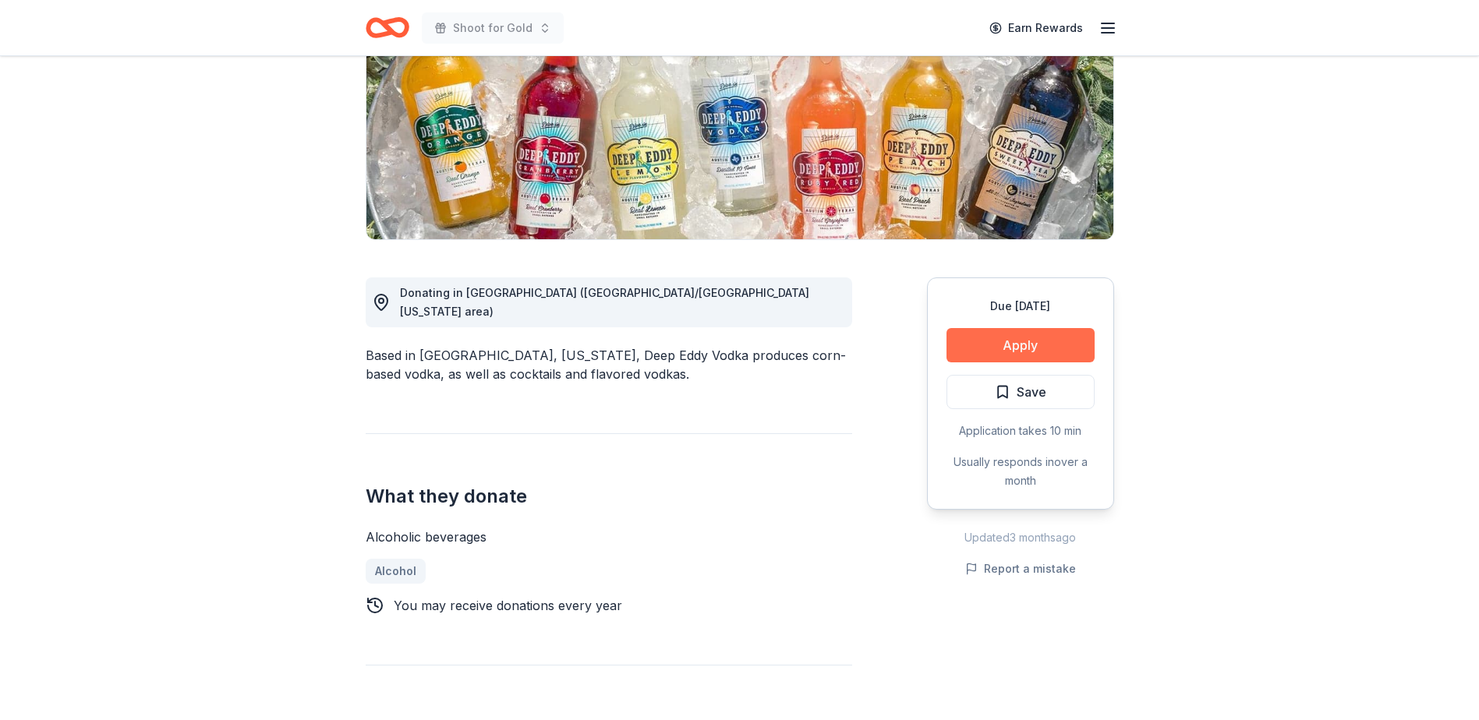
click at [987, 347] on button "Apply" at bounding box center [1020, 345] width 148 height 34
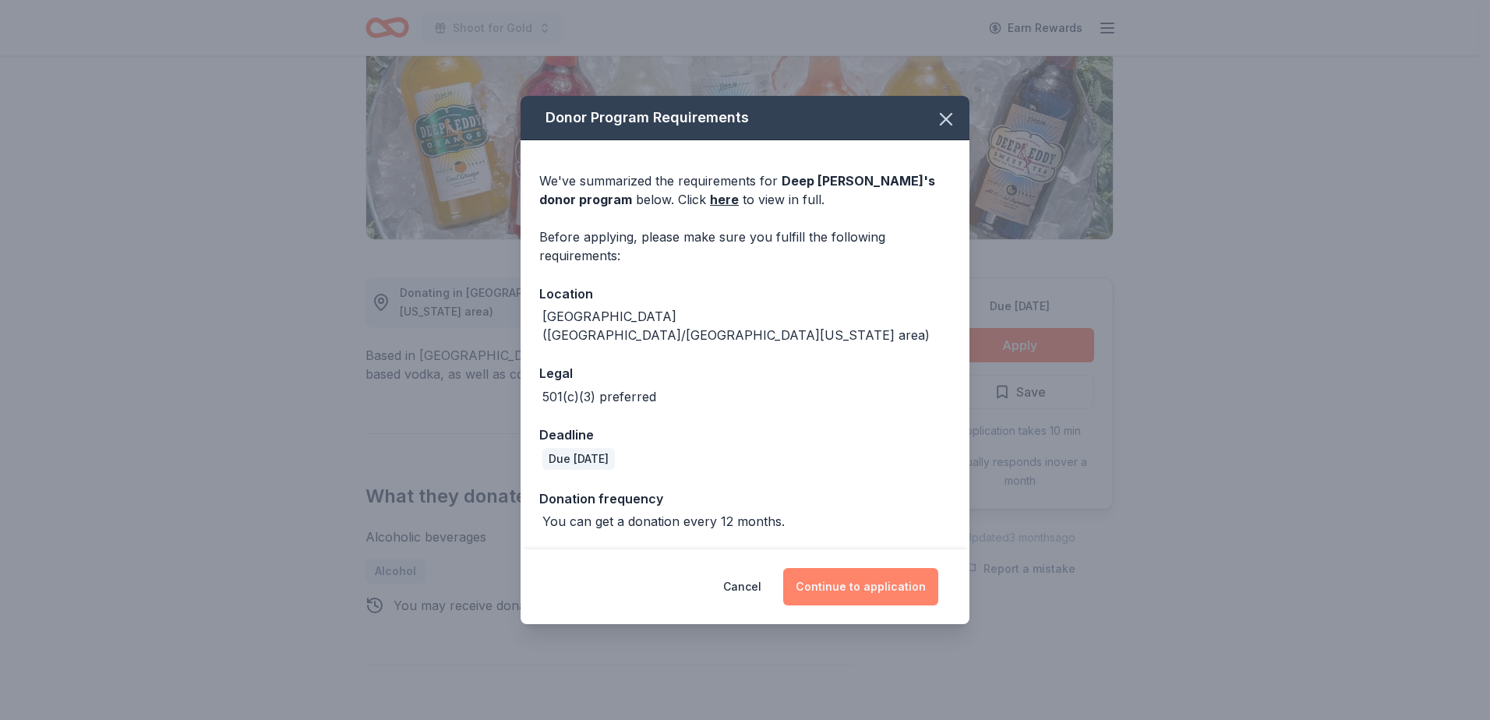
click at [839, 577] on button "Continue to application" at bounding box center [860, 586] width 155 height 37
